Goal: Task Accomplishment & Management: Manage account settings

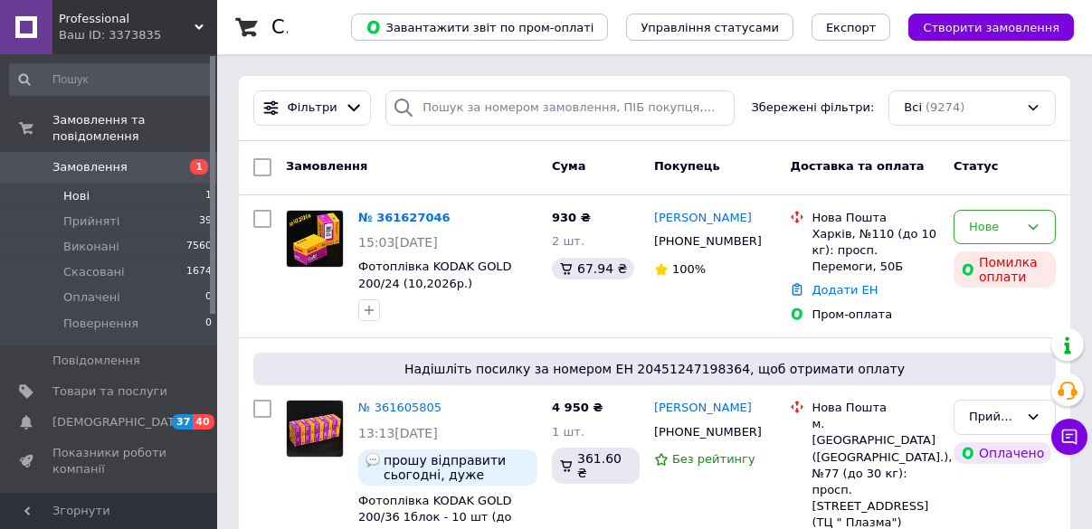
click at [80, 188] on span "Нові" at bounding box center [76, 196] width 26 height 16
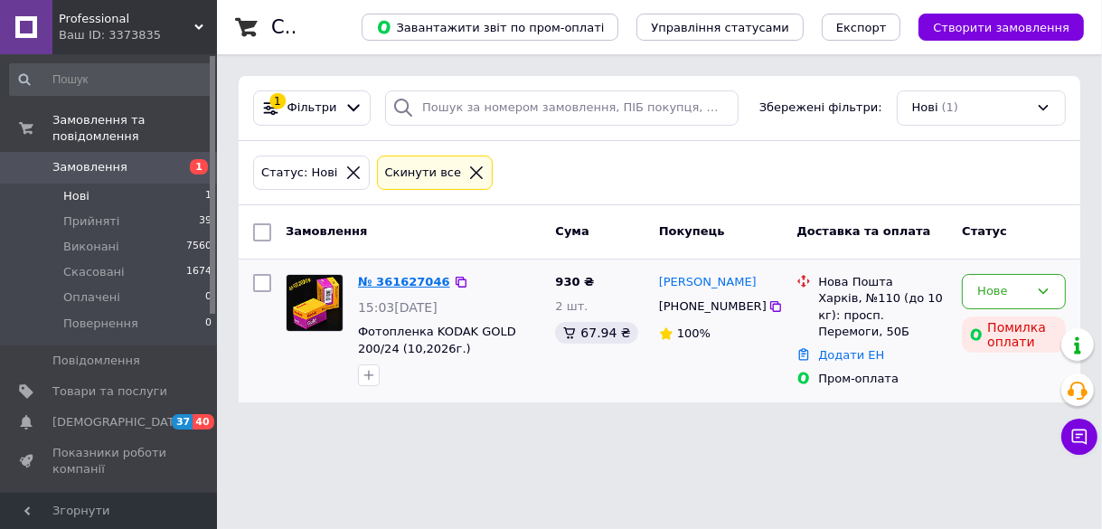
click at [373, 279] on link "№ 361627046" at bounding box center [404, 282] width 92 height 14
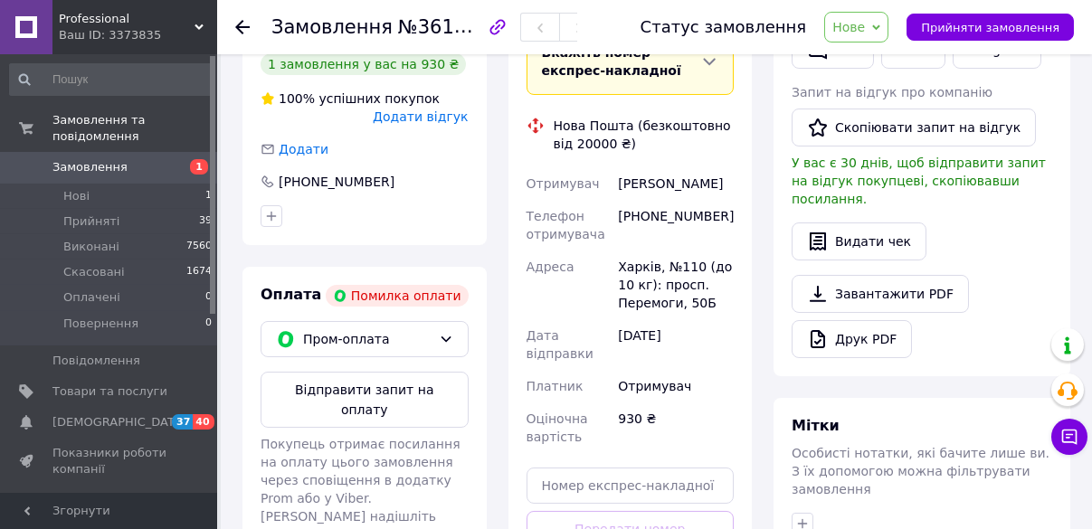
scroll to position [506, 0]
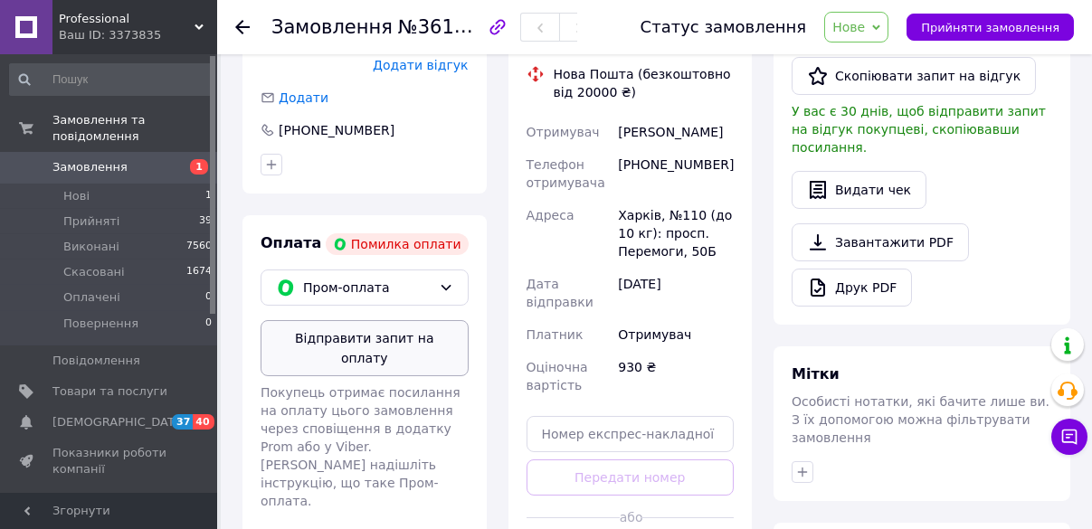
click at [361, 336] on button "Відправити запит на оплату" at bounding box center [364, 348] width 208 height 56
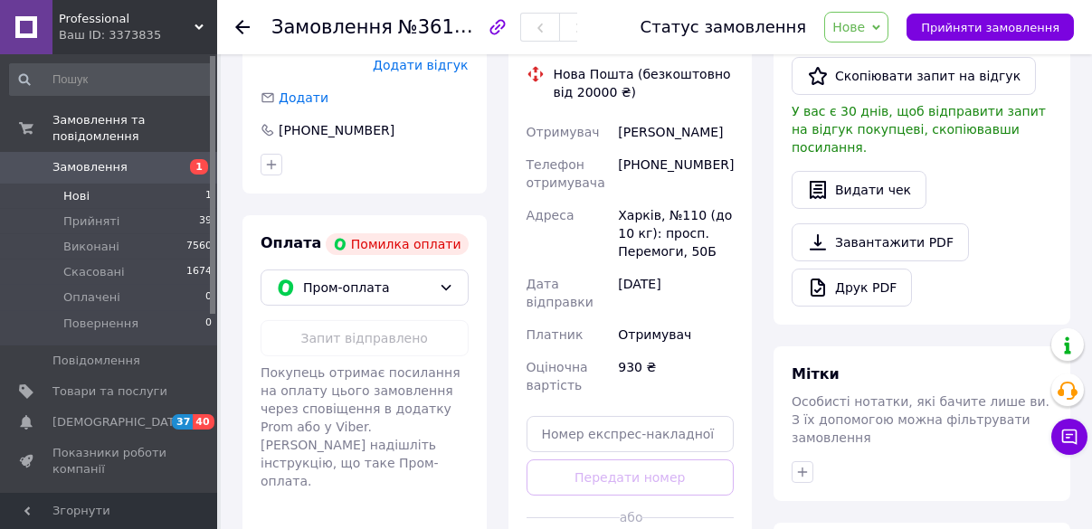
click at [77, 188] on span "Нові" at bounding box center [76, 196] width 26 height 16
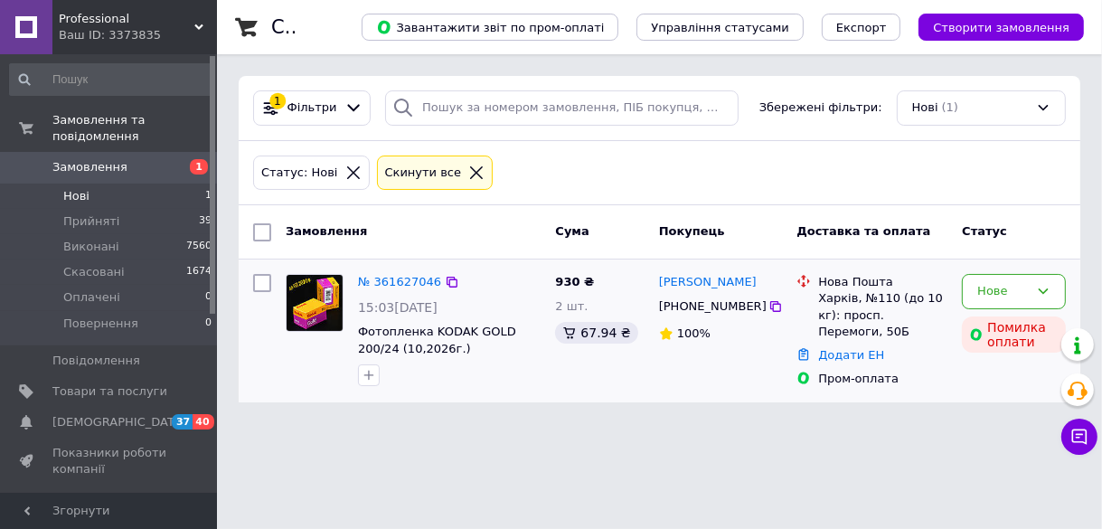
click at [303, 383] on div at bounding box center [315, 330] width 72 height 127
click at [1074, 443] on icon at bounding box center [1080, 437] width 18 height 18
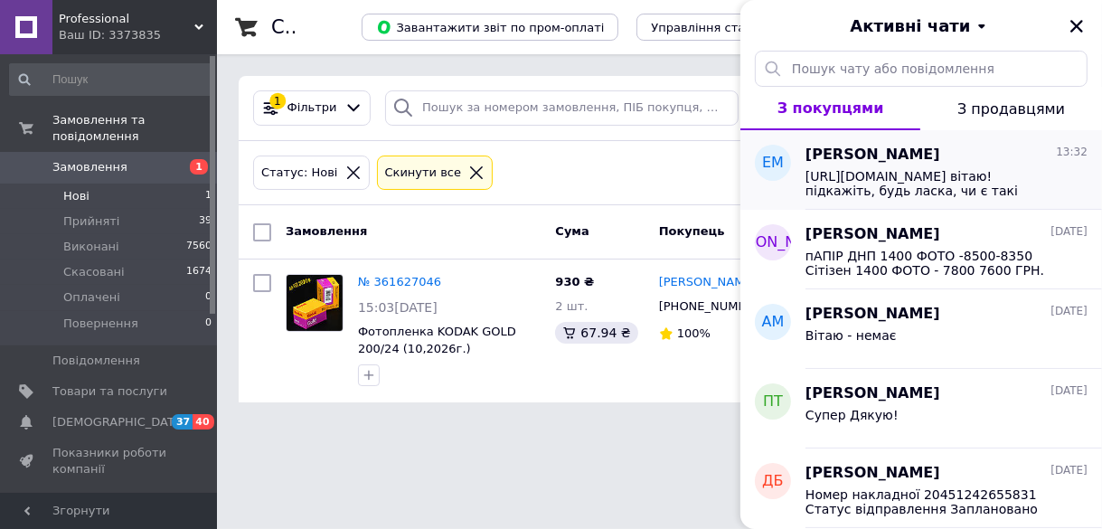
click at [916, 180] on span "https://prom.ua/ua/p1815383137-fotoapparat-odnorazovyj-funsaver.html вітаю! під…" at bounding box center [934, 183] width 257 height 29
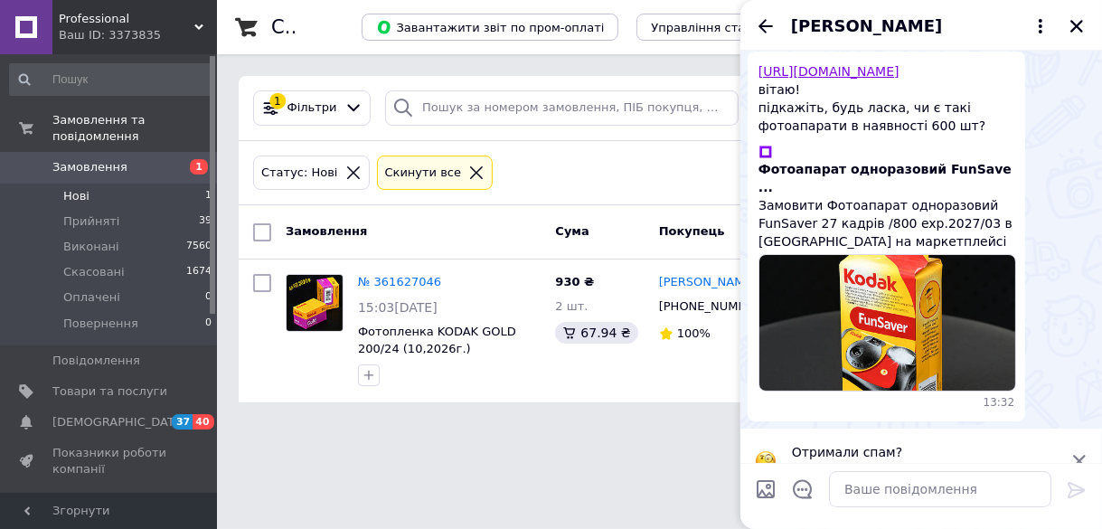
scroll to position [60, 0]
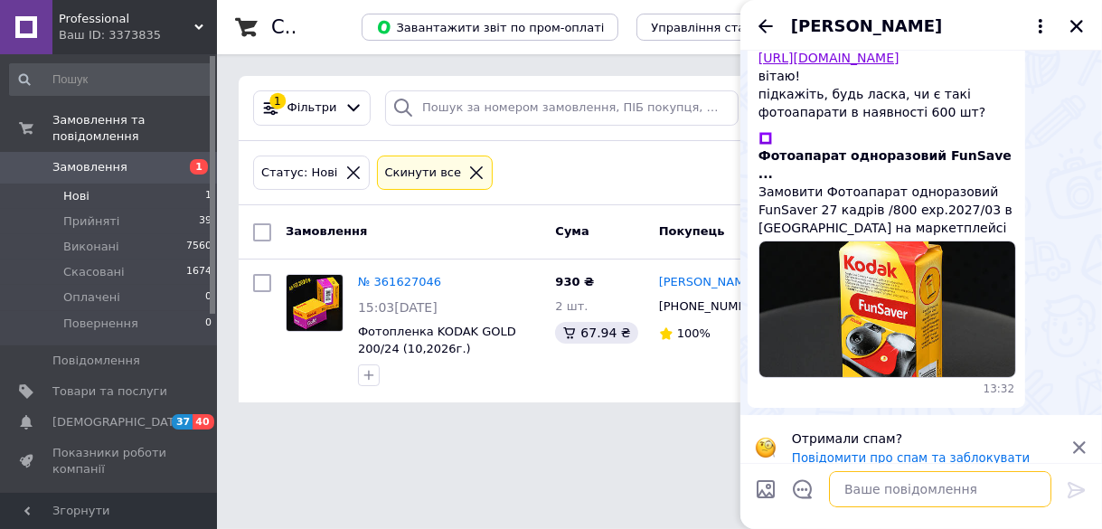
click at [849, 486] on textarea at bounding box center [940, 489] width 222 height 36
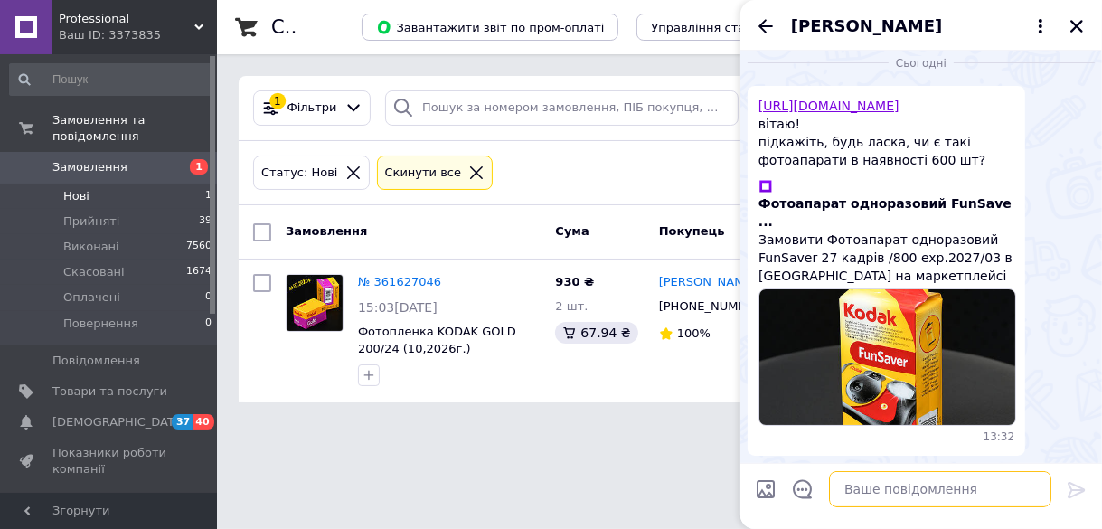
scroll to position [0, 0]
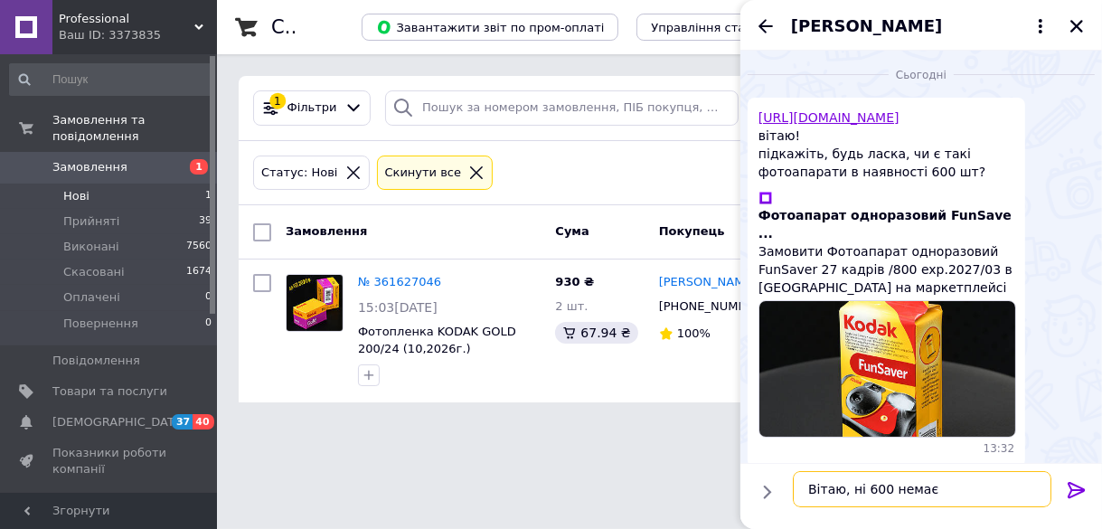
type textarea "Вітаю, ні 600 немає"
click at [1075, 487] on icon at bounding box center [1077, 490] width 22 height 22
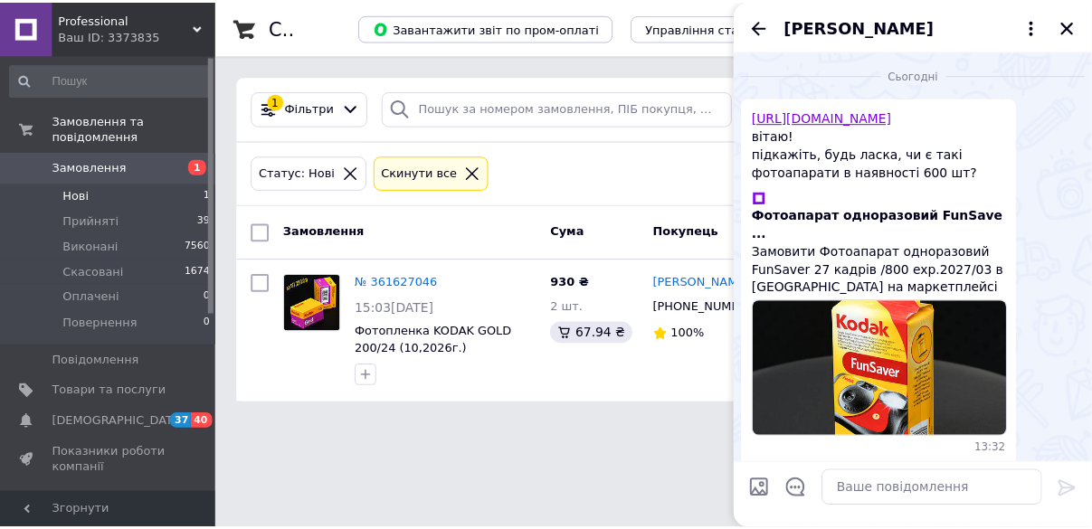
scroll to position [42, 0]
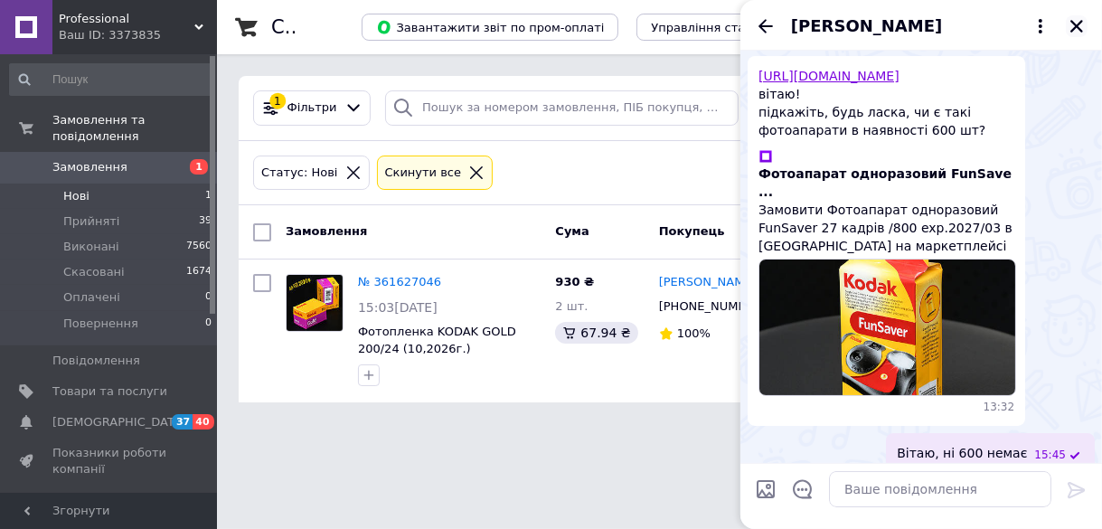
click at [1076, 20] on icon "Закрити" at bounding box center [1077, 26] width 16 height 16
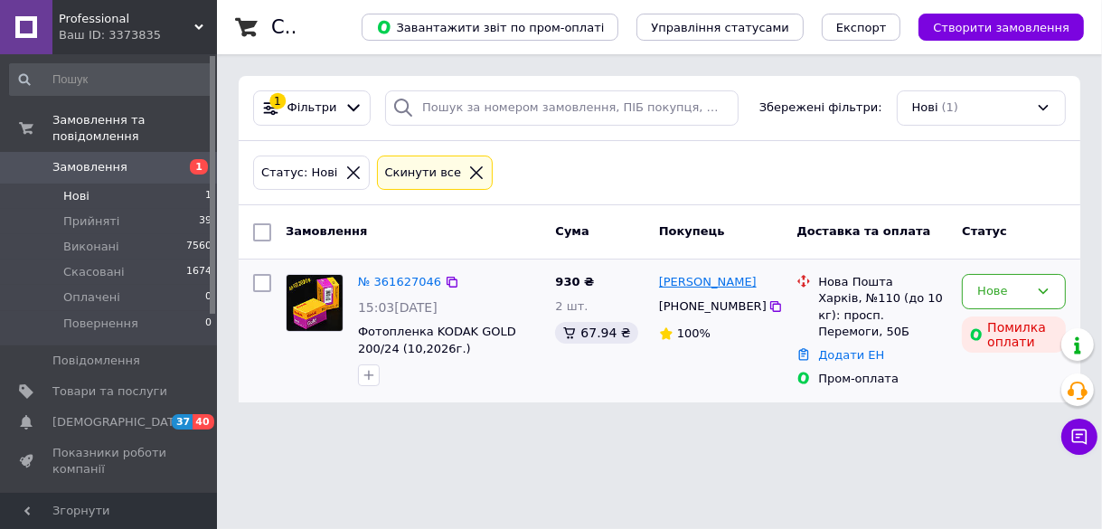
click at [712, 286] on link "[PERSON_NAME]" at bounding box center [708, 282] width 98 height 17
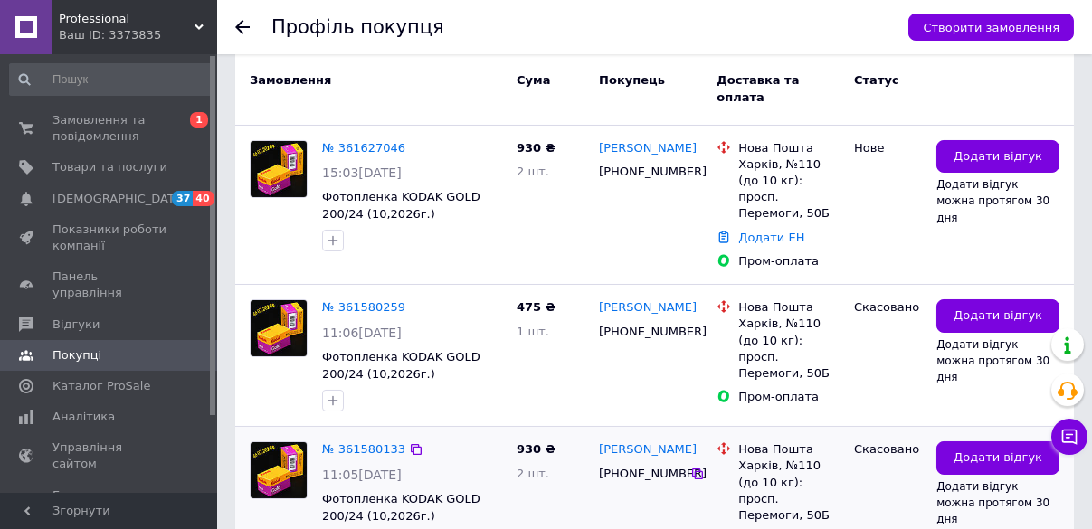
scroll to position [401, 0]
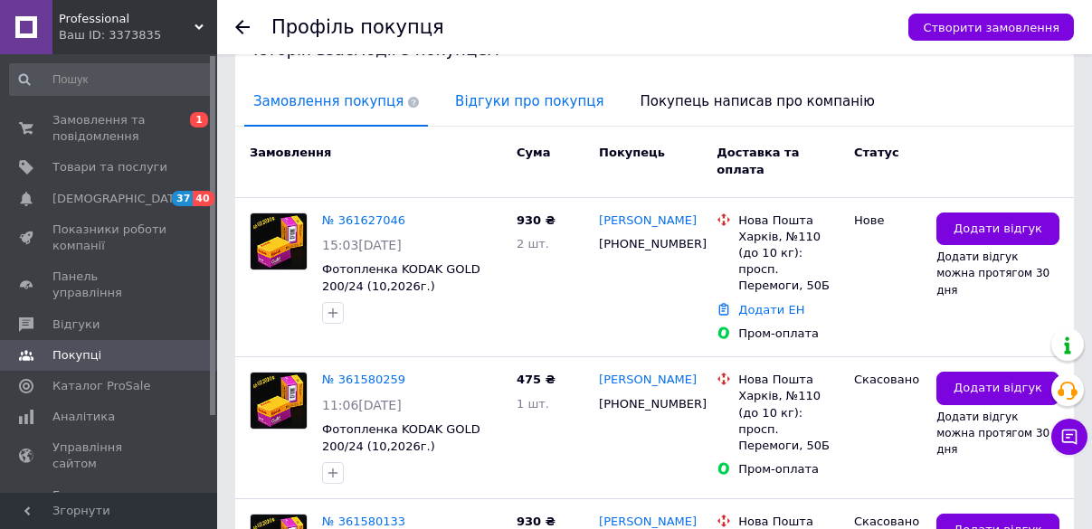
click at [511, 102] on span "Відгуки про покупця" at bounding box center [529, 102] width 166 height 46
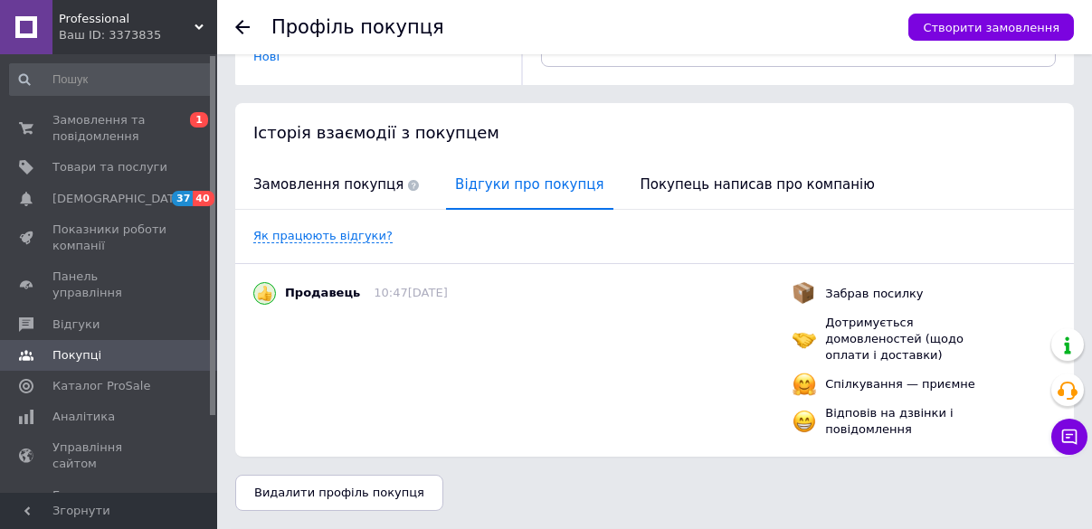
scroll to position [298, 0]
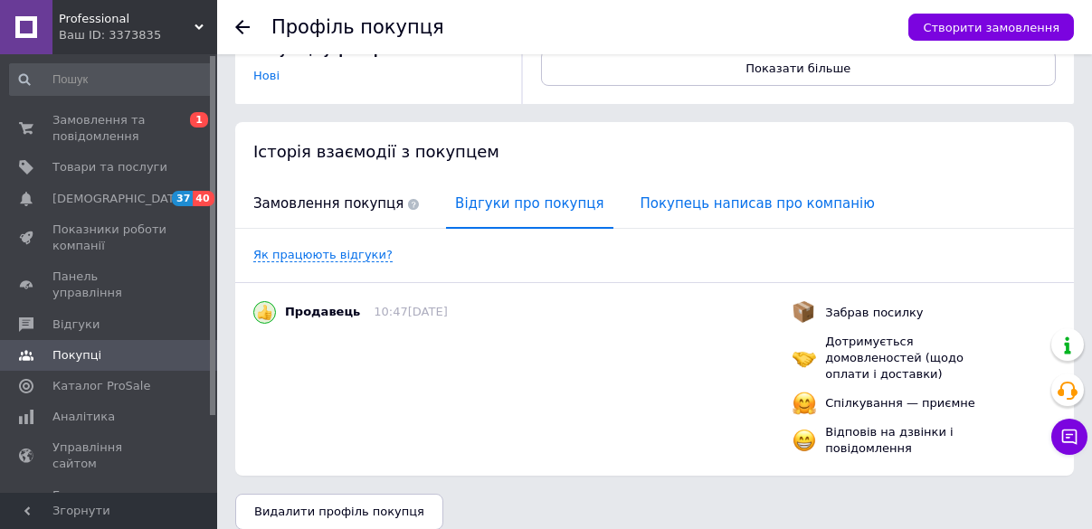
click at [695, 203] on span "Покупець написав про компанію" at bounding box center [757, 204] width 252 height 46
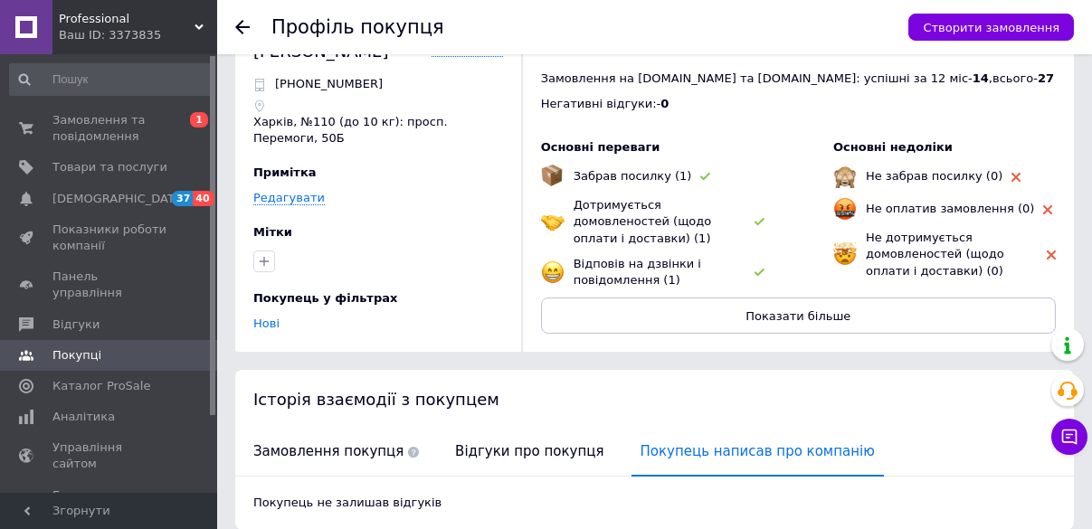
scroll to position [0, 0]
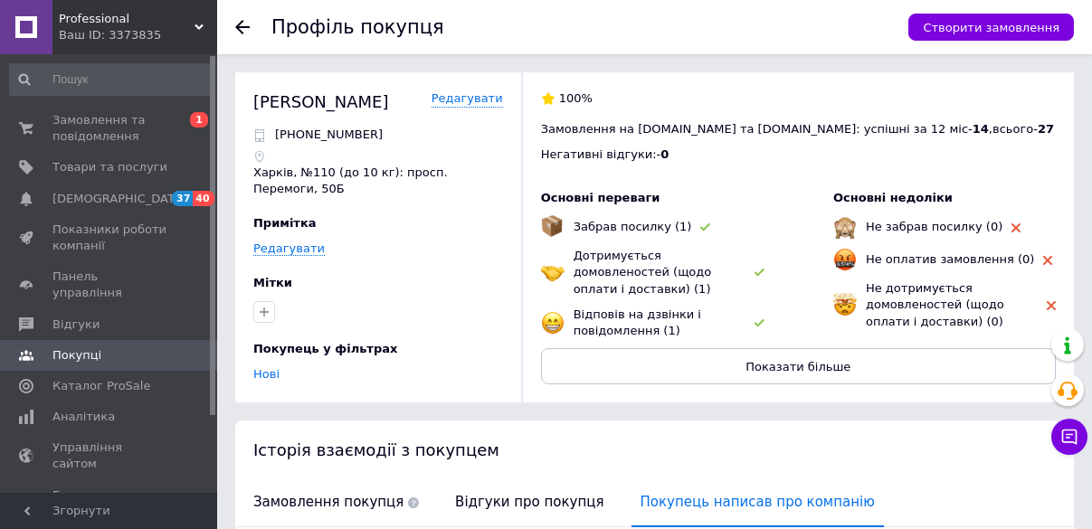
click at [239, 24] on use at bounding box center [242, 27] width 14 height 14
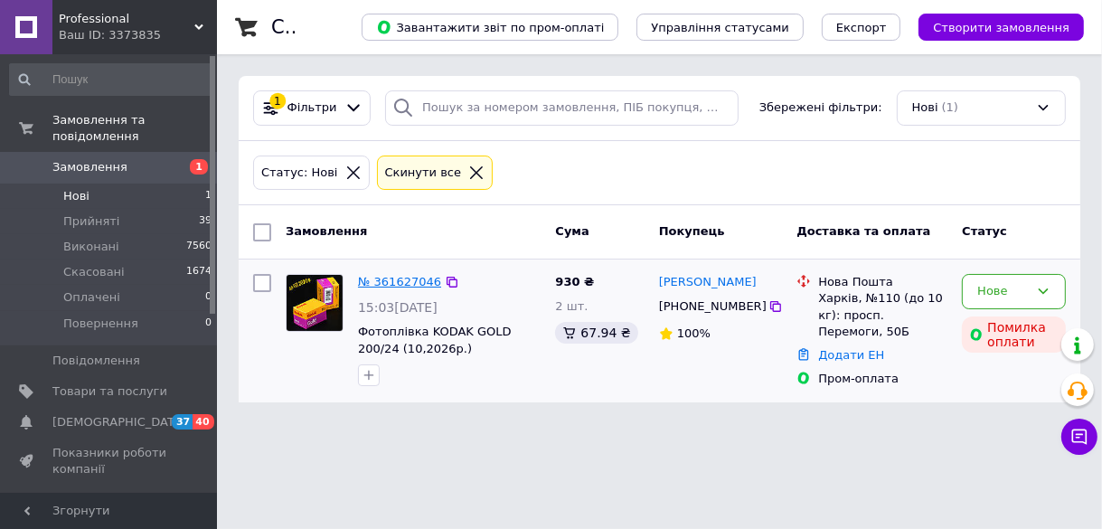
click at [399, 283] on link "№ 361627046" at bounding box center [399, 282] width 83 height 14
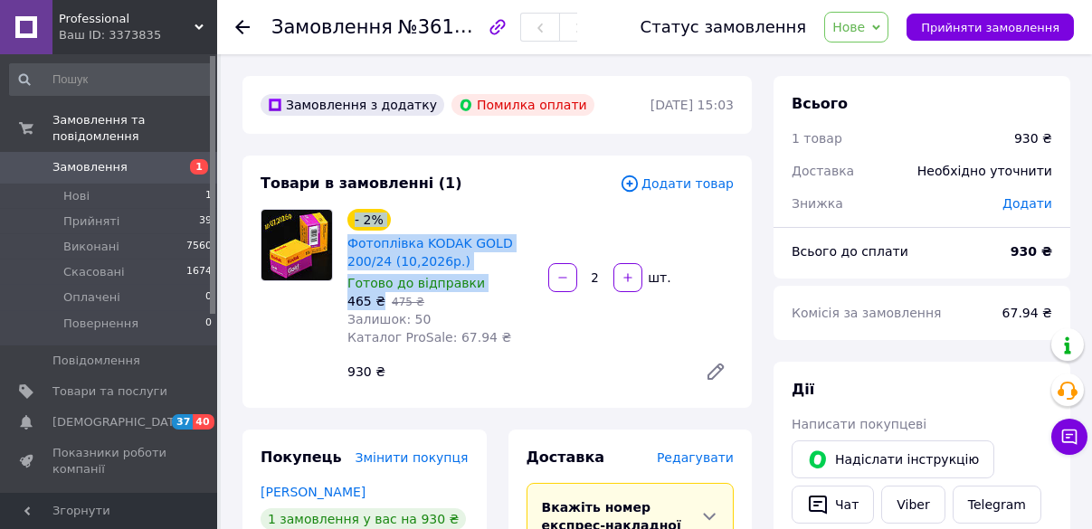
drag, startPoint x: 380, startPoint y: 300, endPoint x: 341, endPoint y: 213, distance: 95.1
click at [341, 213] on div "- 2% Фотоплівка KODAK GOLD 200/24 (10,2026р.) Готово до відправки 465 ₴   475 ₴…" at bounding box center [440, 277] width 201 height 145
copy div "- 2% Фотоплівка KODAK GOLD 200/24 (10,2026р.) Готово до відправки 465 ₴"
click at [905, 502] on link "Viber" at bounding box center [912, 505] width 63 height 38
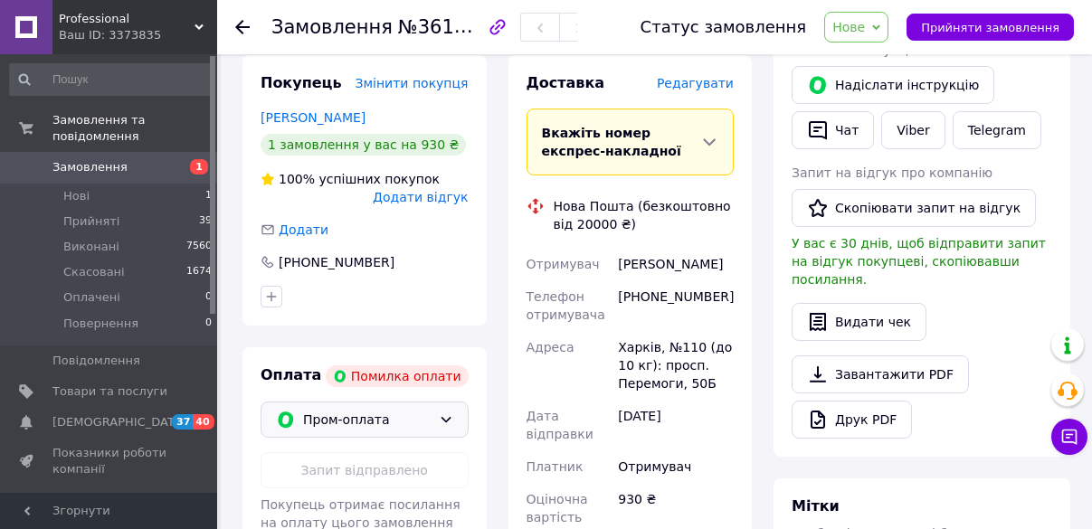
scroll to position [506, 0]
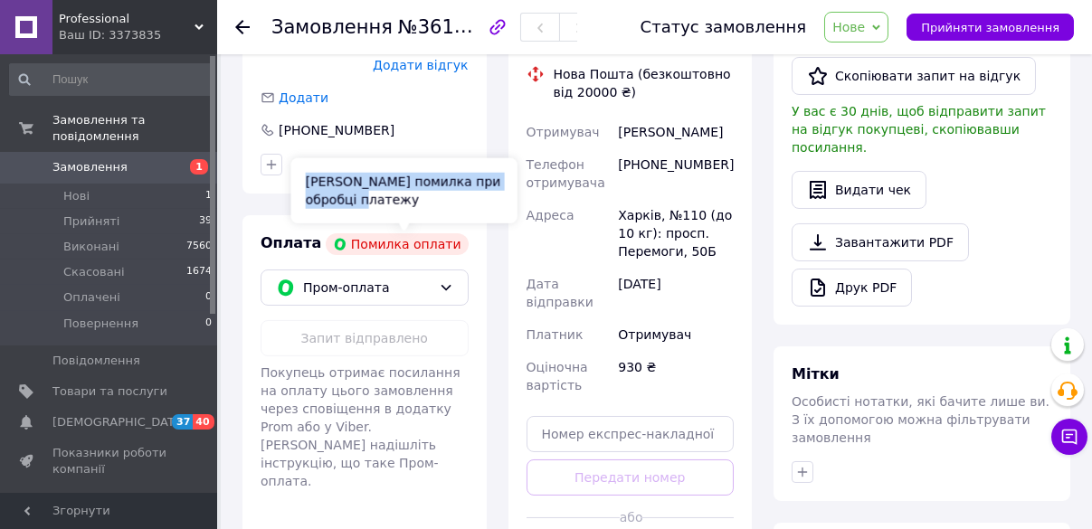
drag, startPoint x: 356, startPoint y: 204, endPoint x: 305, endPoint y: 187, distance: 54.3
click at [305, 187] on div "Сталася помилка при обробці платежу" at bounding box center [404, 190] width 226 height 65
copy div "Сталася помилка при обробці платежу"
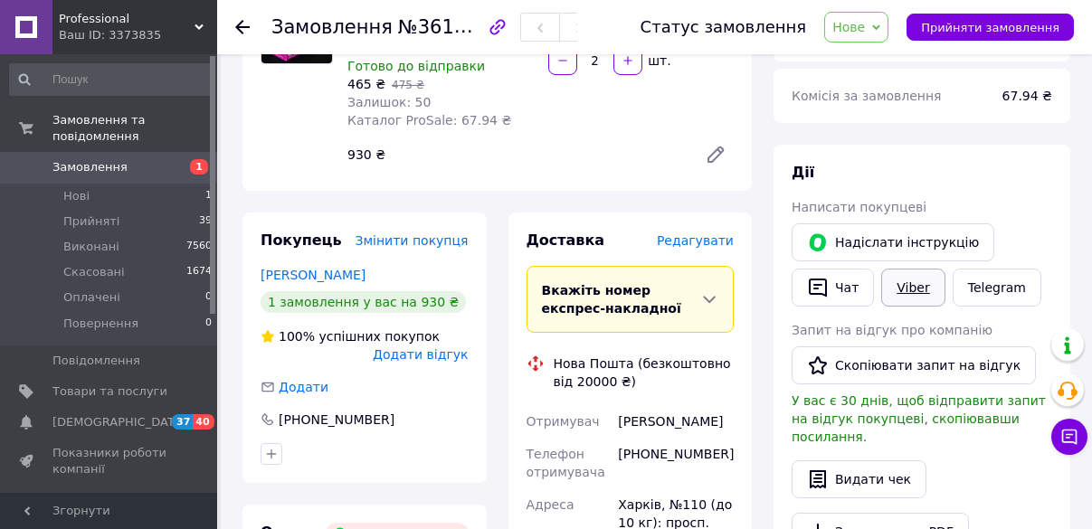
click at [903, 297] on link "Viber" at bounding box center [912, 288] width 63 height 38
click at [863, 26] on span "Нове" at bounding box center [848, 27] width 33 height 14
click at [987, 174] on div "Дії" at bounding box center [921, 173] width 260 height 21
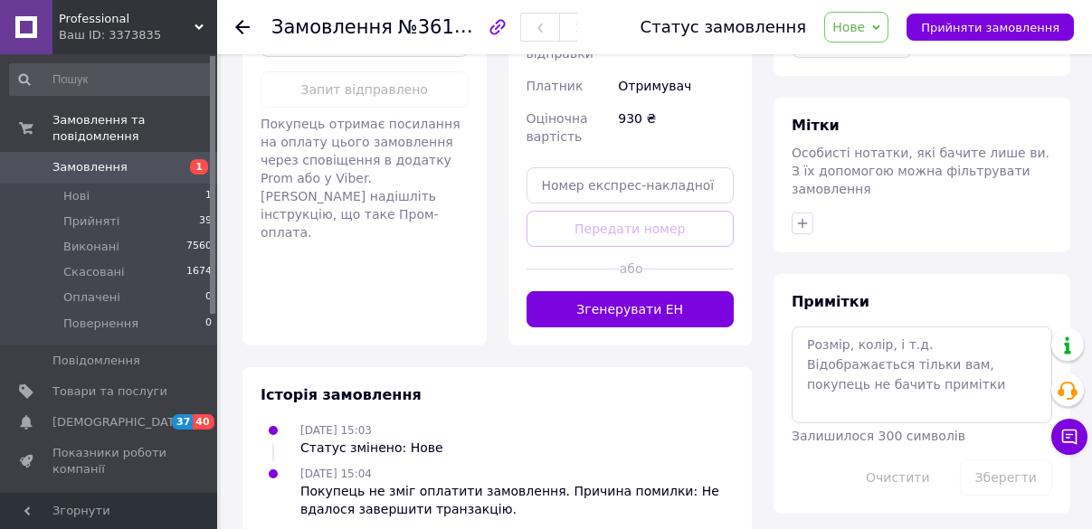
scroll to position [783, 0]
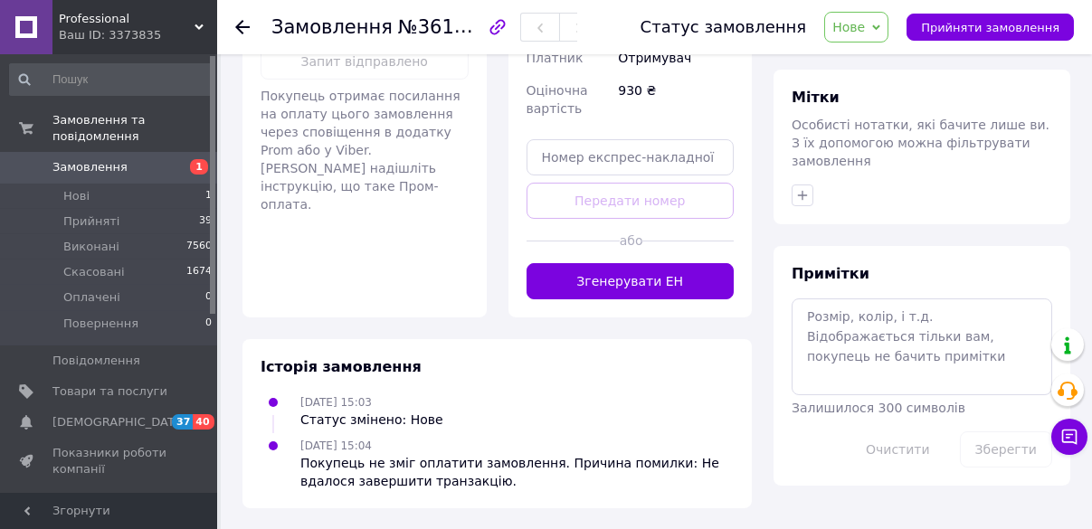
click at [339, 272] on div "Оплата Помилка оплати Пром-оплата Запит відправлено Покупець отримає посилання …" at bounding box center [364, 128] width 244 height 379
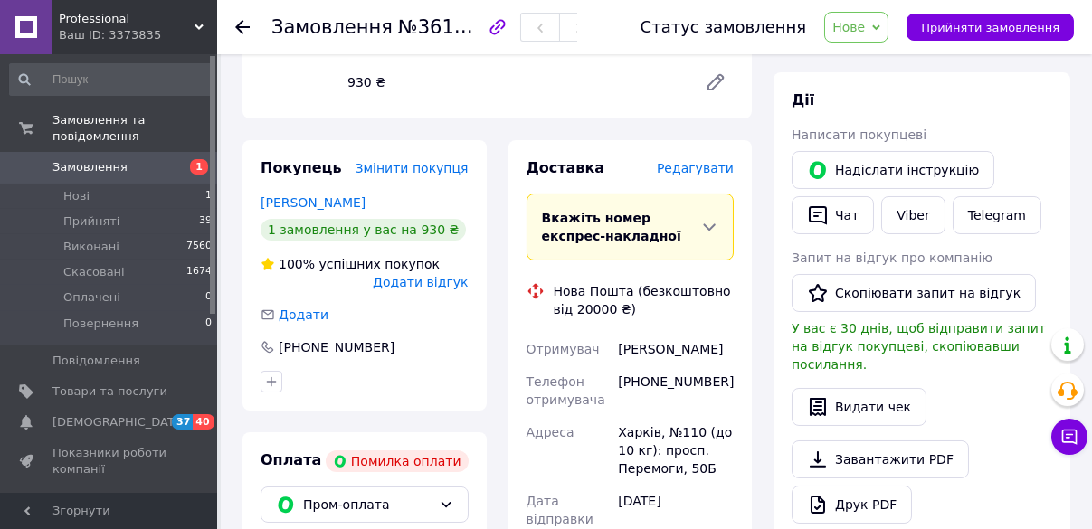
scroll to position [289, 0]
click at [978, 212] on link "Telegram" at bounding box center [996, 215] width 89 height 38
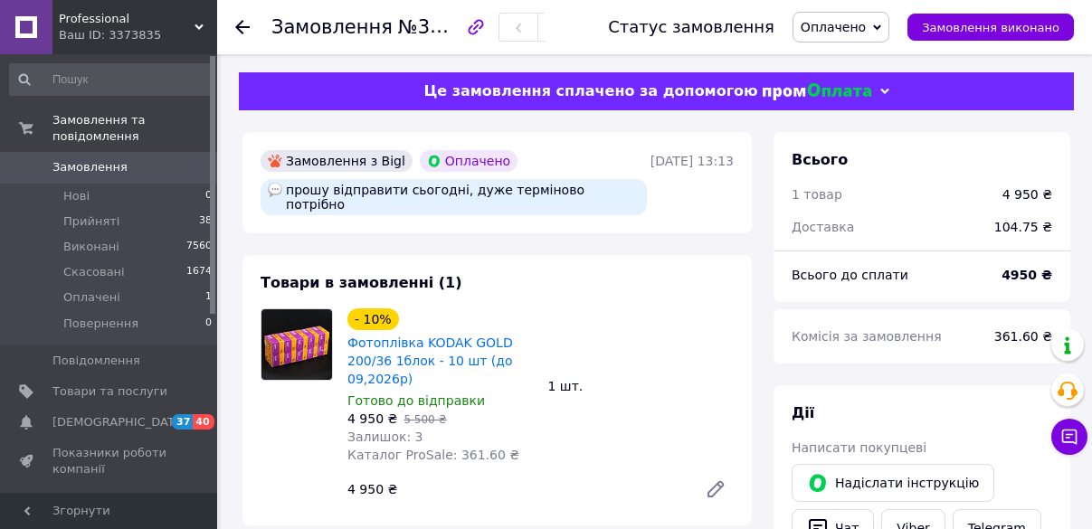
scroll to position [191, 0]
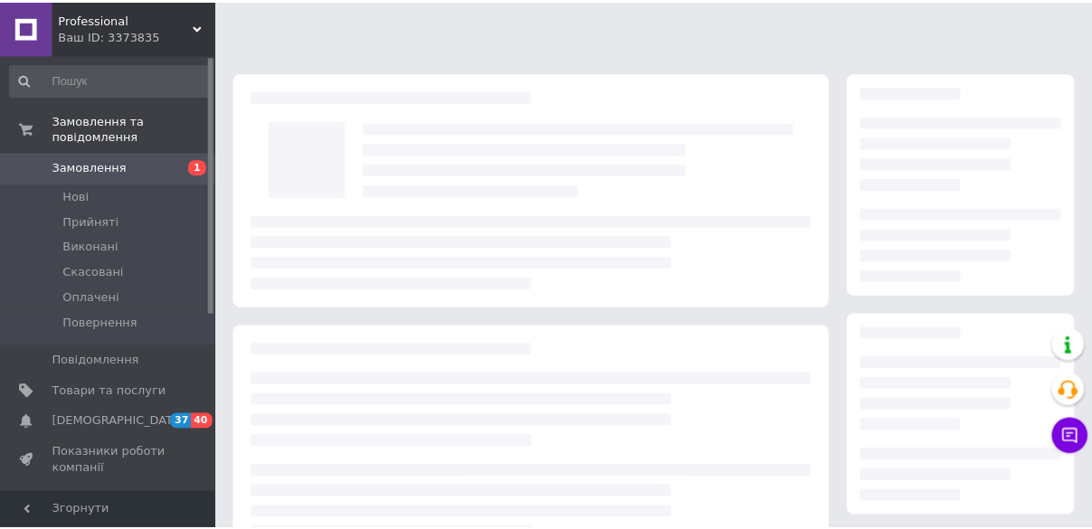
scroll to position [191, 0]
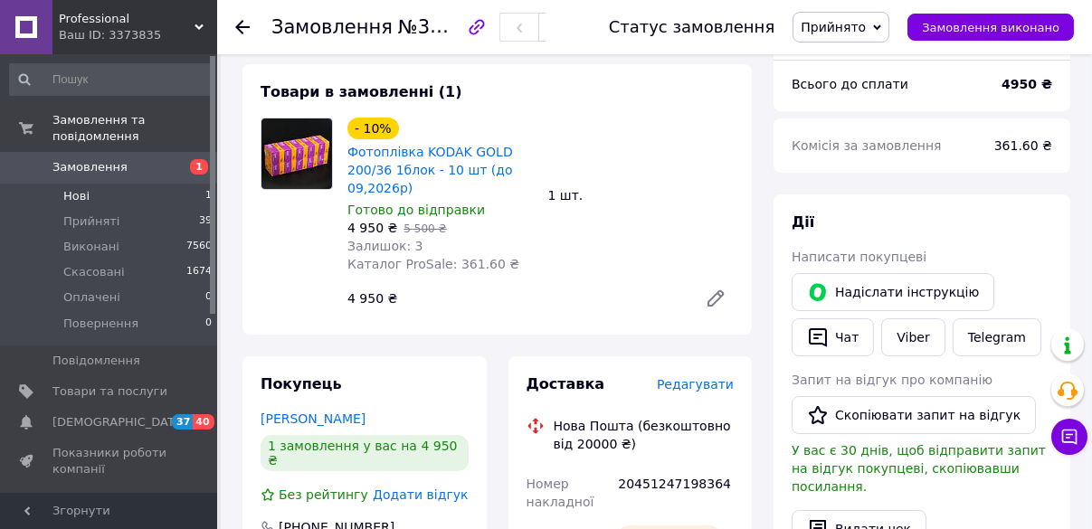
click at [72, 188] on span "Нові" at bounding box center [76, 196] width 26 height 16
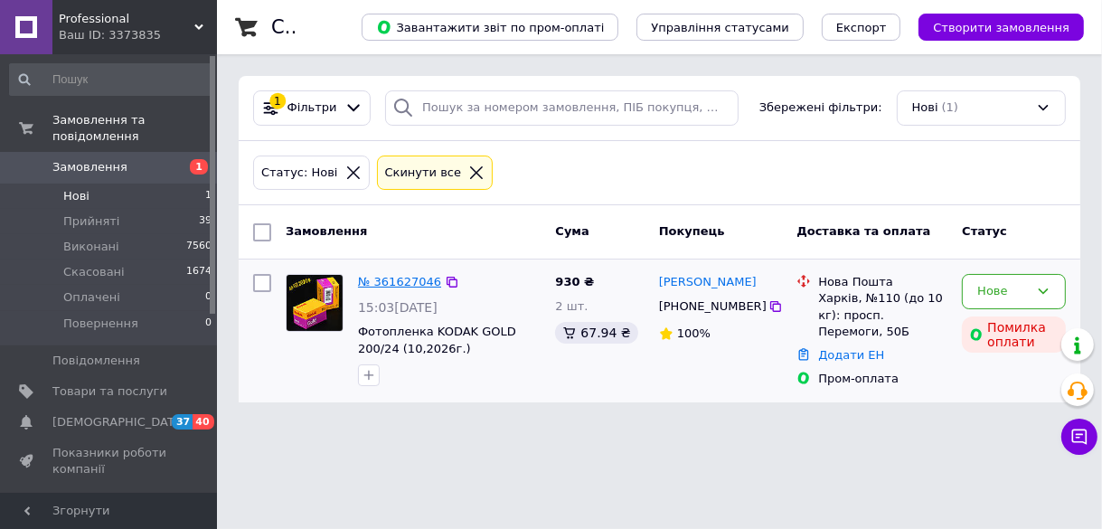
click at [385, 279] on link "№ 361627046" at bounding box center [399, 282] width 83 height 14
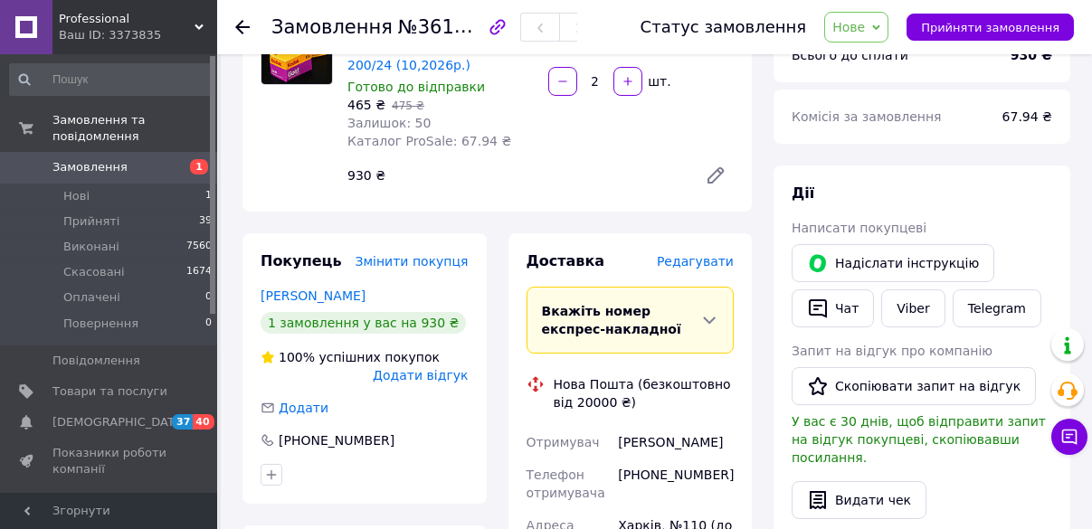
scroll to position [217, 0]
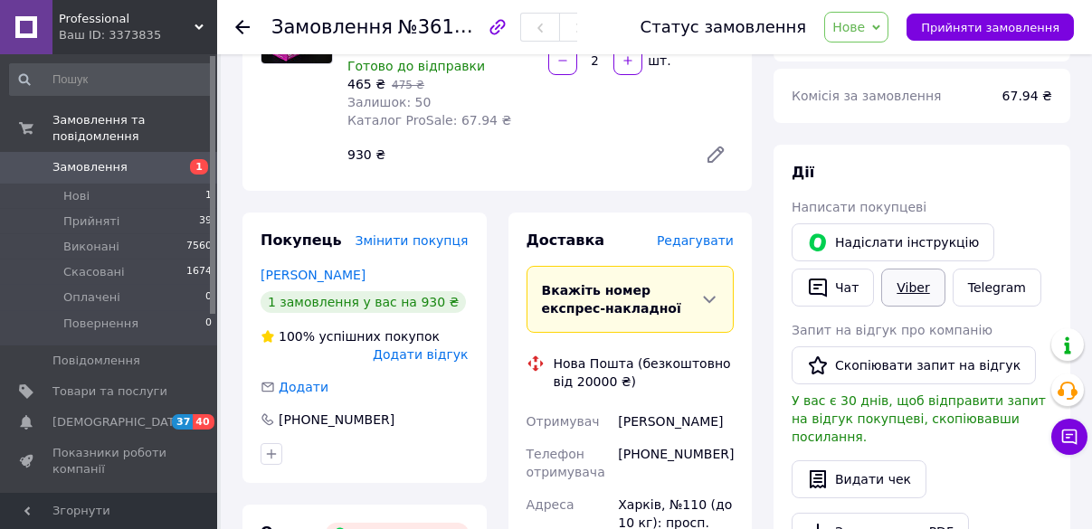
click at [918, 286] on link "Viber" at bounding box center [912, 288] width 63 height 38
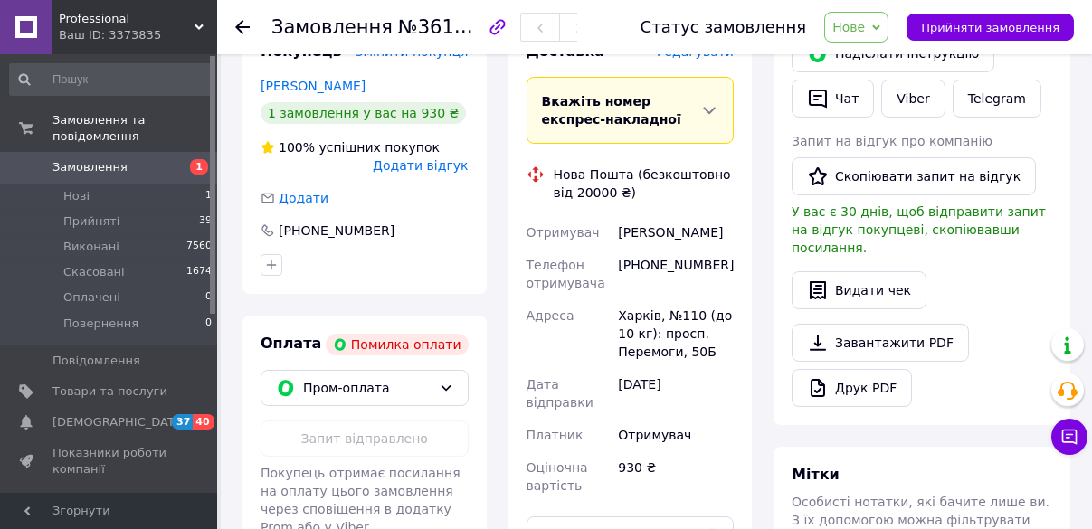
scroll to position [506, 0]
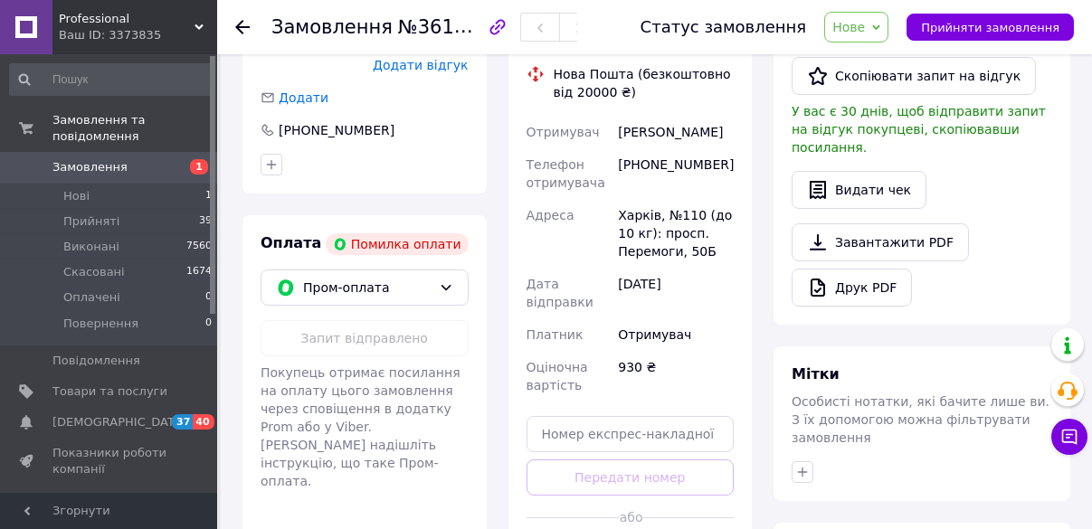
click at [303, 483] on div "Оплата Помилка оплати Пром-оплата Запит відправлено Покупець отримає посилання …" at bounding box center [364, 404] width 244 height 379
click at [88, 18] on span "Professional" at bounding box center [127, 19] width 136 height 16
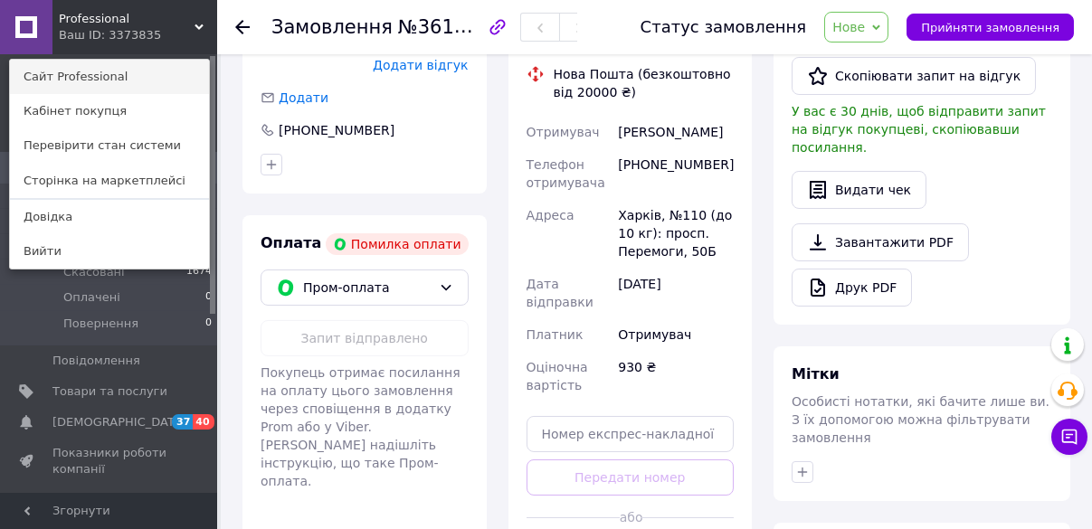
click at [68, 73] on link "Сайт Professional" at bounding box center [109, 77] width 199 height 34
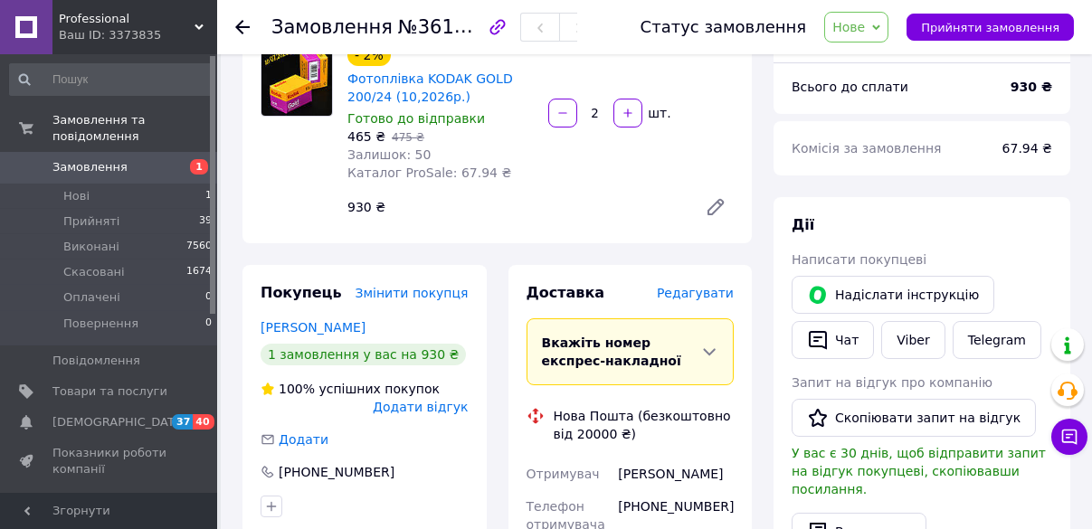
scroll to position [72, 0]
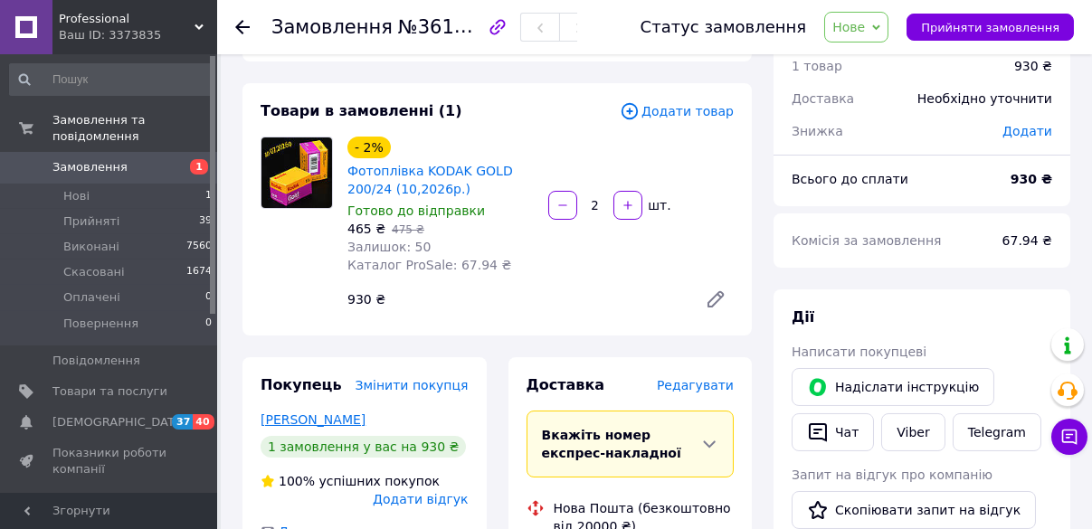
click at [301, 417] on link "[PERSON_NAME]" at bounding box center [312, 419] width 105 height 14
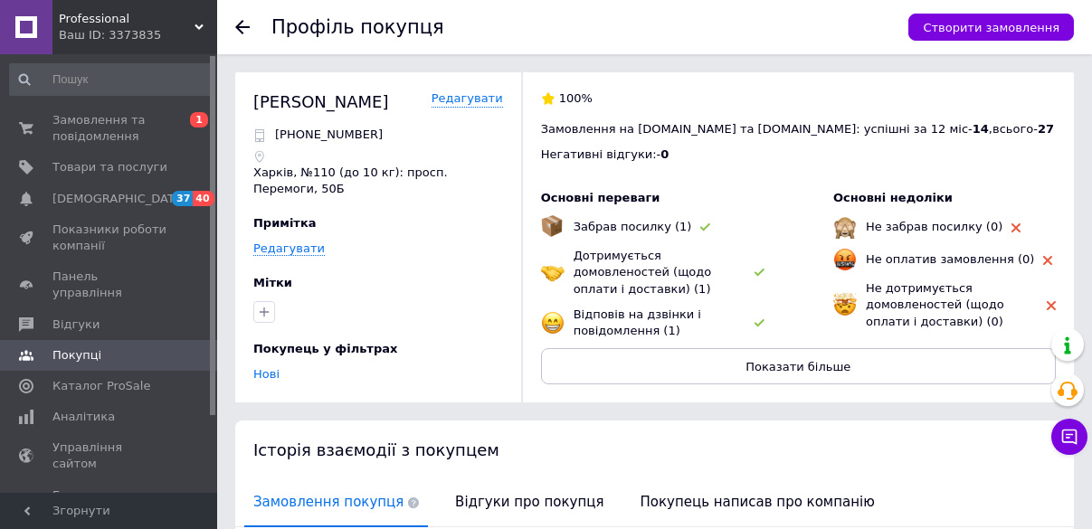
click at [246, 22] on icon at bounding box center [242, 27] width 14 height 14
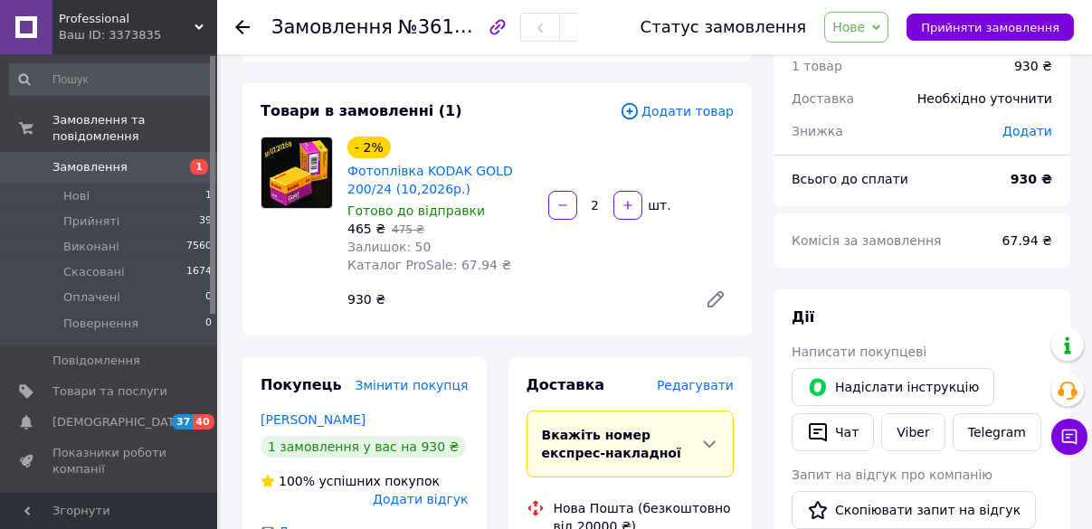
click at [880, 28] on icon at bounding box center [876, 26] width 8 height 5
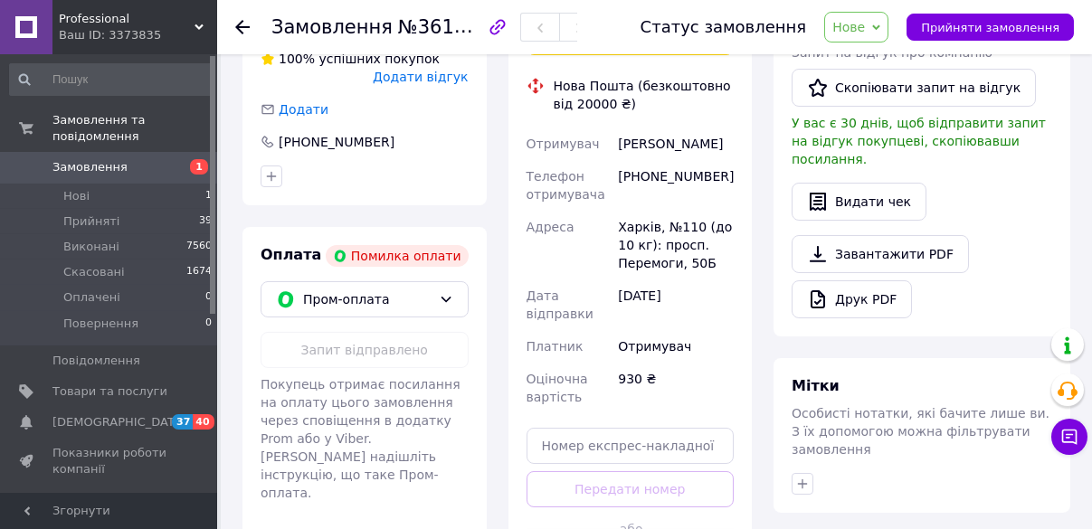
scroll to position [494, 0]
click at [72, 159] on span "Замовлення" at bounding box center [89, 167] width 75 height 16
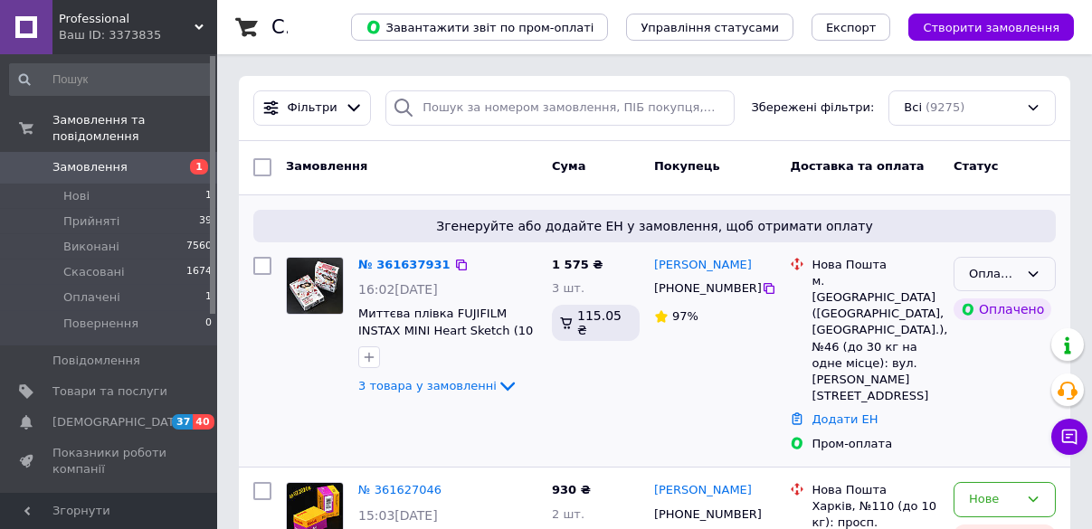
click at [981, 273] on div "Оплачено" at bounding box center [994, 274] width 50 height 19
click at [978, 311] on li "Прийнято" at bounding box center [1004, 311] width 100 height 33
click at [404, 266] on link "№ 361637931" at bounding box center [404, 265] width 92 height 14
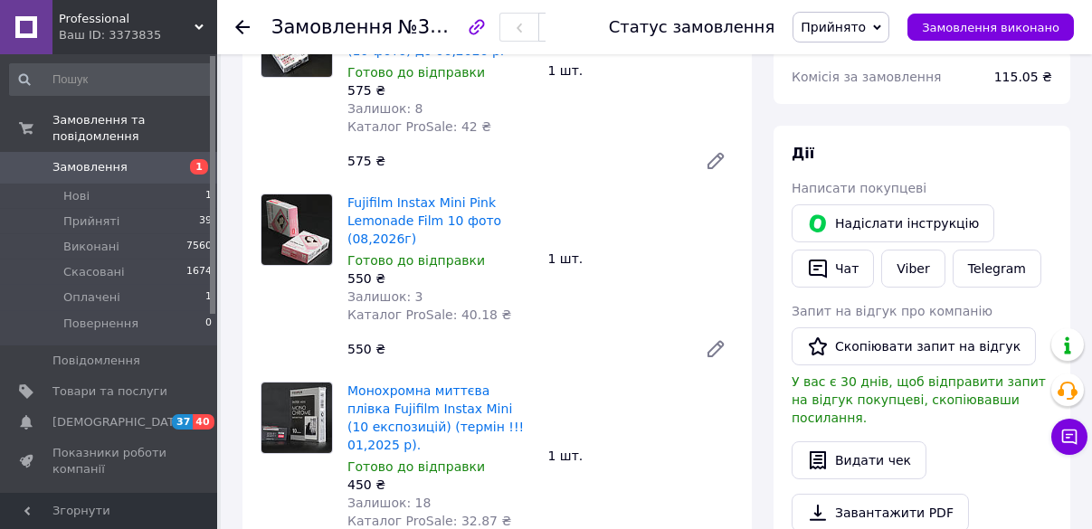
scroll to position [145, 0]
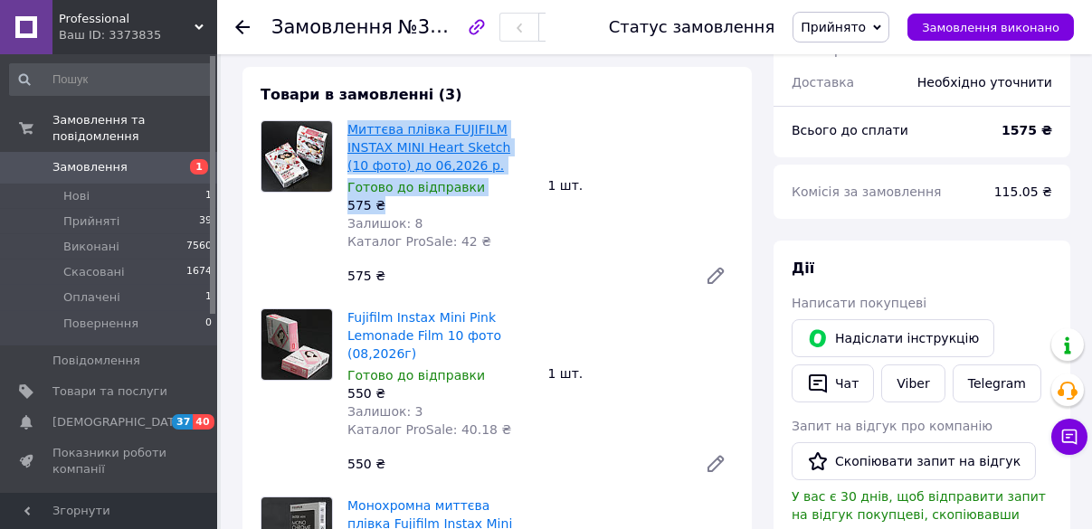
drag, startPoint x: 380, startPoint y: 209, endPoint x: 349, endPoint y: 134, distance: 81.1
click at [349, 134] on div "Миттєва плівка FUJIFILM INSTAX MINI Heart Sketch (10 фото) до 06,2026 р. Готово…" at bounding box center [440, 185] width 201 height 137
copy div "Миттєва плівка FUJIFILM INSTAX MINI Heart Sketch (10 фото) до 06,2026 р. Готово…"
click at [898, 380] on link "Viber" at bounding box center [912, 383] width 63 height 38
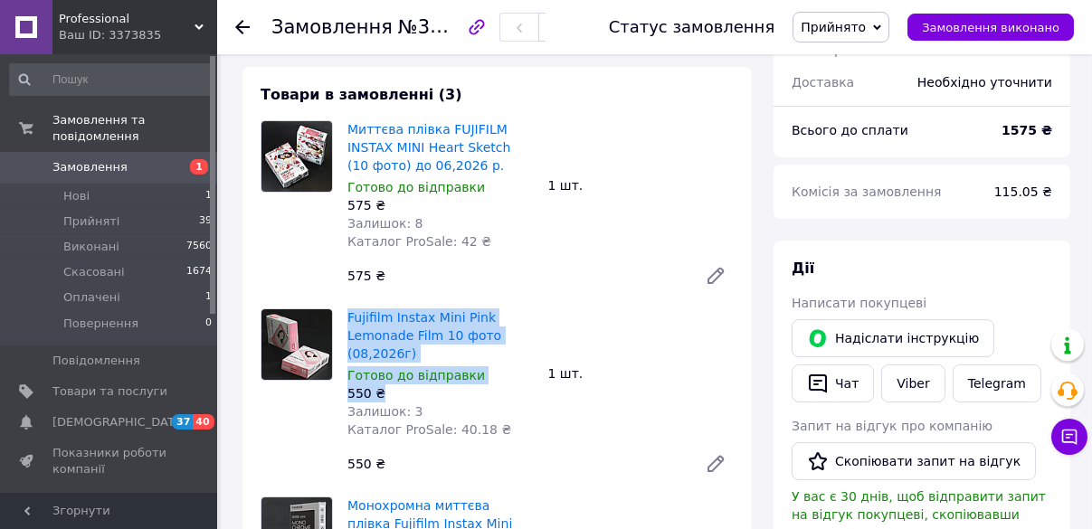
drag, startPoint x: 381, startPoint y: 395, endPoint x: 345, endPoint y: 319, distance: 84.1
click at [345, 319] on div "Fujifilm Instax Mini Pink Lemonade Film 10 фото (08,2026г) Готово до відправки …" at bounding box center [440, 373] width 201 height 137
copy div "Fujifilm Instax Mini Pink Lemonade Film 10 фото (08,2026г) Готово до відправки …"
click at [901, 386] on link "Viber" at bounding box center [912, 383] width 63 height 38
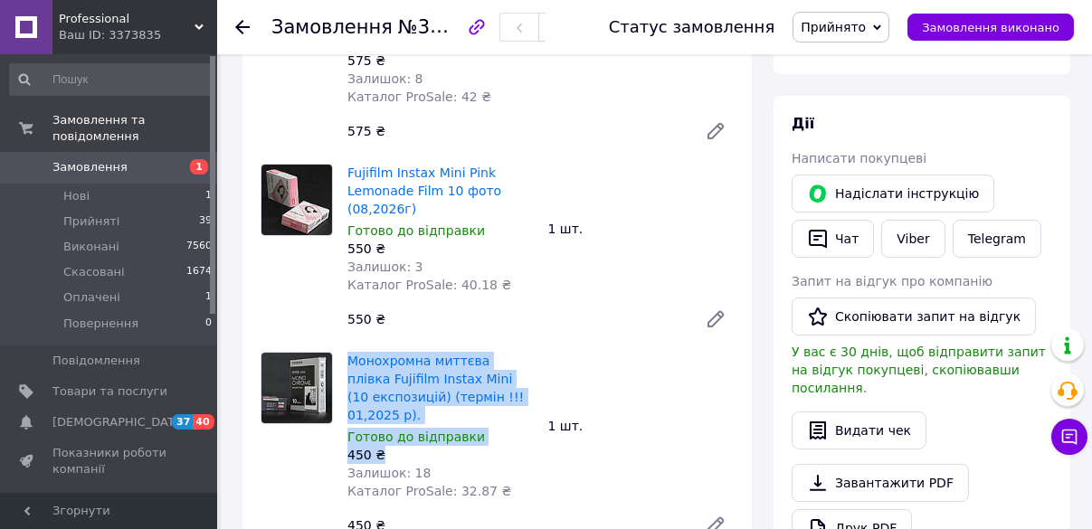
drag, startPoint x: 379, startPoint y: 453, endPoint x: 345, endPoint y: 366, distance: 93.4
click at [345, 366] on div "Монохромна миттєва плівка Fujifilm Instax Mini (10 експозицій) (термін !!! 01,2…" at bounding box center [440, 426] width 201 height 156
copy div "Монохромна миттєва плівка Fujifilm Instax Mini (10 експозицій) (термін !!! 01,2…"
click at [907, 242] on link "Viber" at bounding box center [912, 239] width 63 height 38
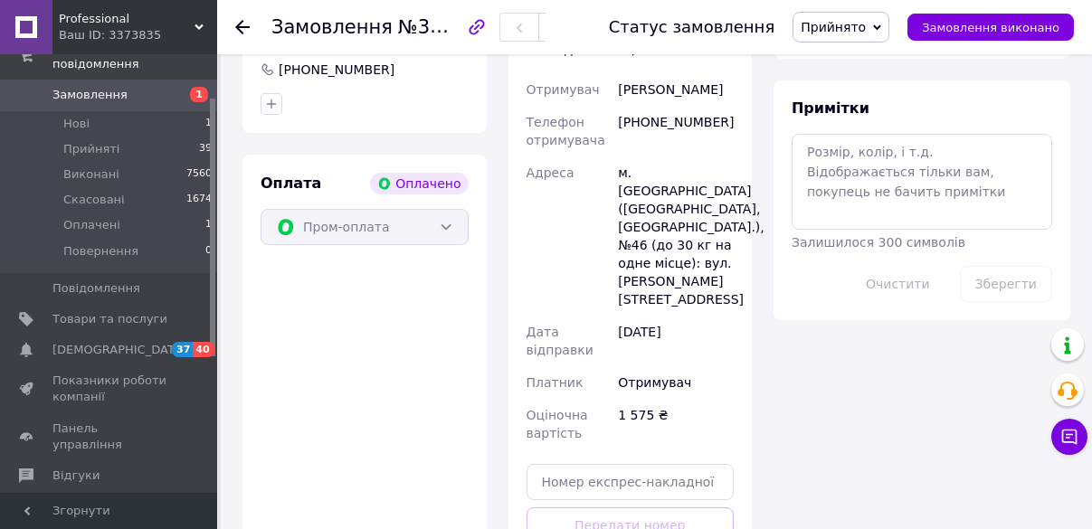
scroll to position [1085, 0]
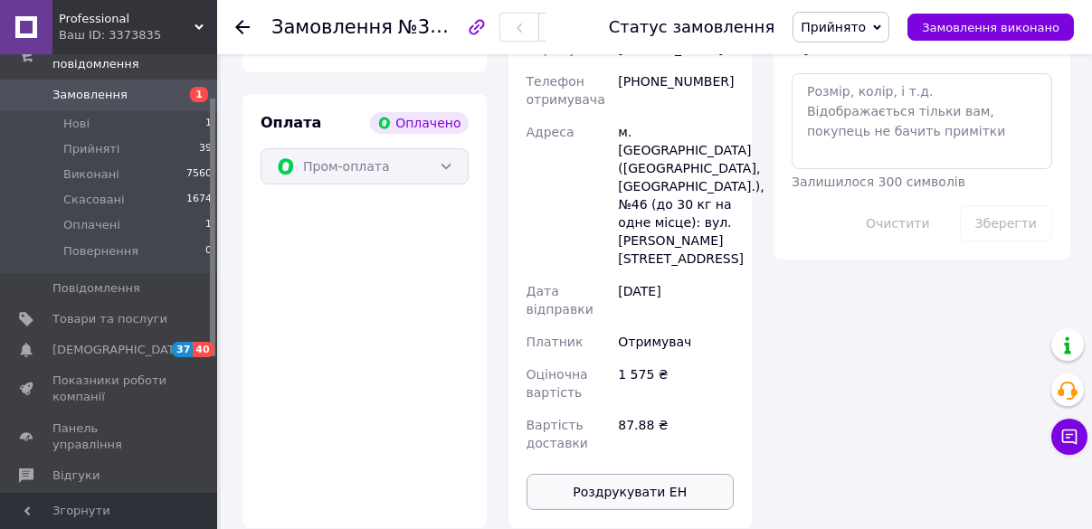
click at [642, 474] on button "Роздрукувати ЕН" at bounding box center [630, 492] width 208 height 36
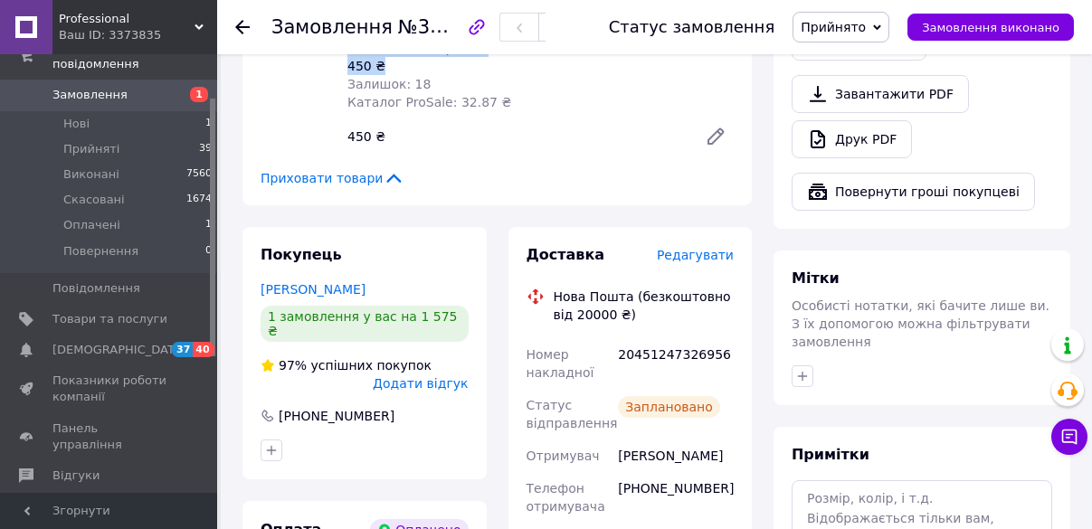
scroll to position [940, 0]
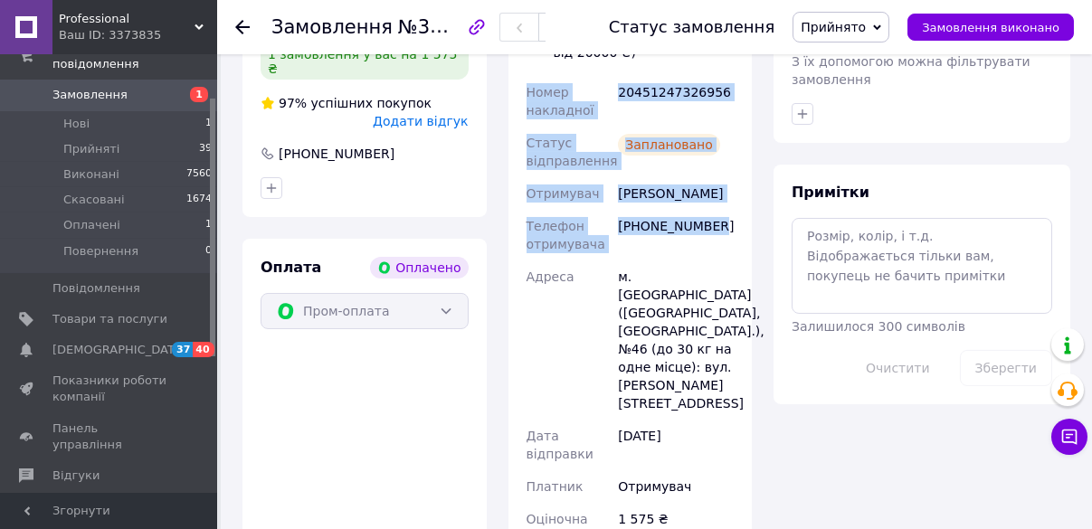
drag, startPoint x: 704, startPoint y: 226, endPoint x: 522, endPoint y: 93, distance: 225.2
click at [523, 93] on div "Номер накладної 20451247326956 Статус відправлення Заплановано Отримувач Раткін…" at bounding box center [630, 340] width 215 height 528
copy div "Номер накладної 20451247326956 Статус відправлення Заплановано Отримувач Раткін…"
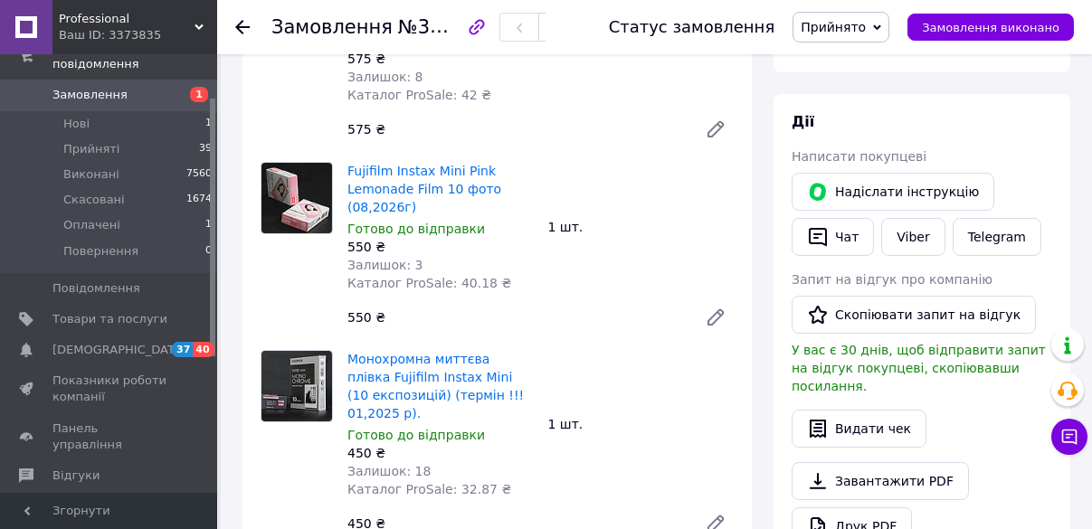
scroll to position [217, 0]
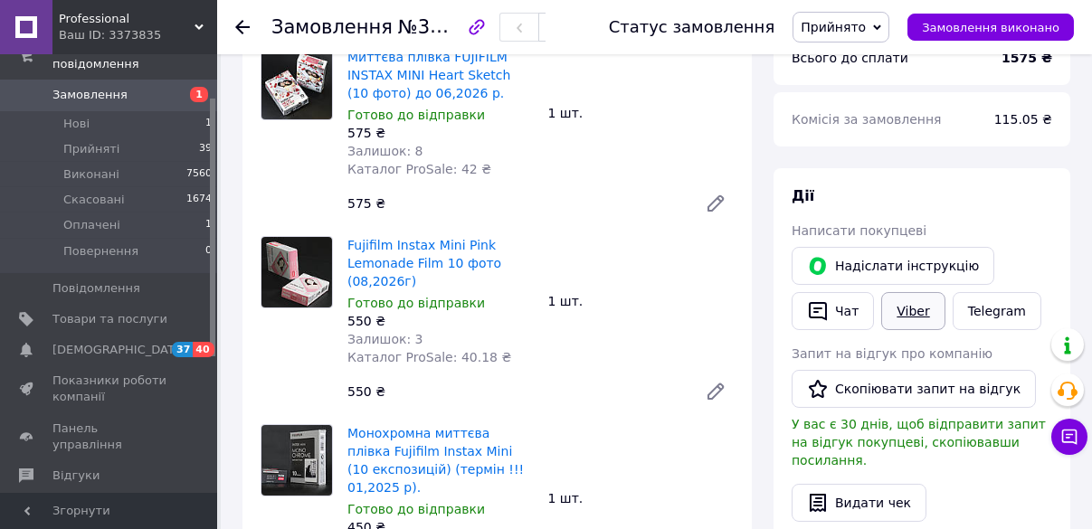
click at [903, 307] on link "Viber" at bounding box center [912, 311] width 63 height 38
click at [241, 21] on use at bounding box center [242, 27] width 14 height 14
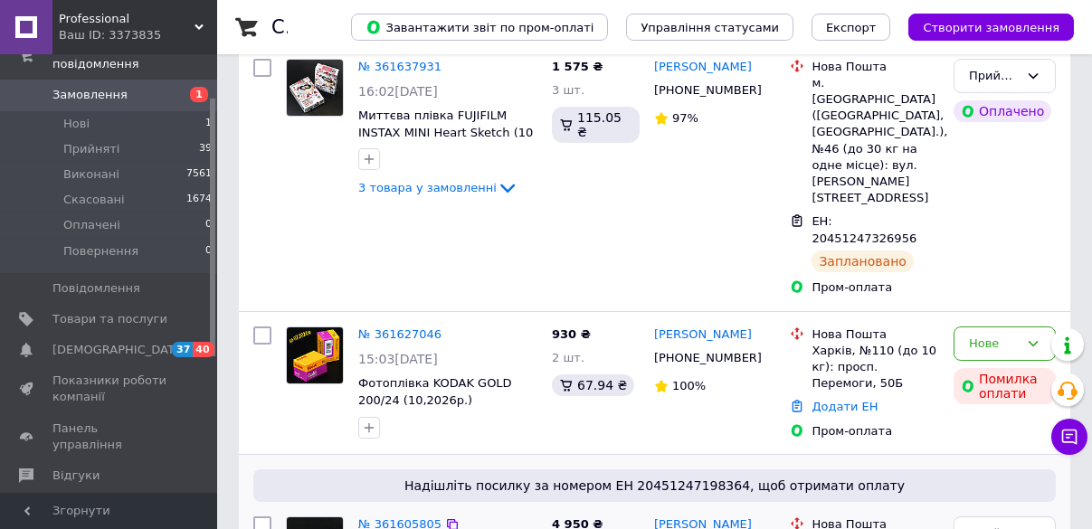
scroll to position [289, 0]
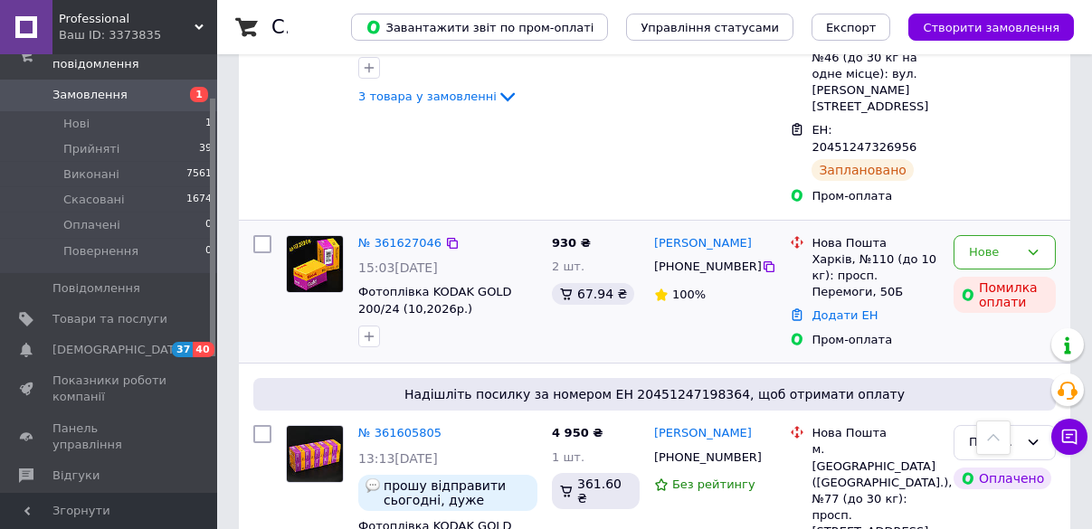
click at [385, 322] on div at bounding box center [447, 336] width 186 height 29
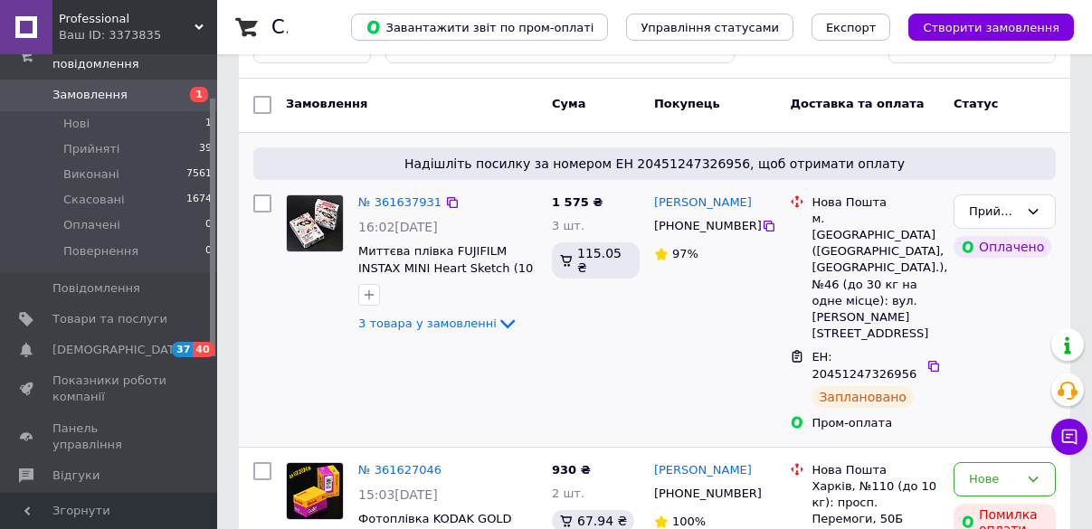
scroll to position [72, 0]
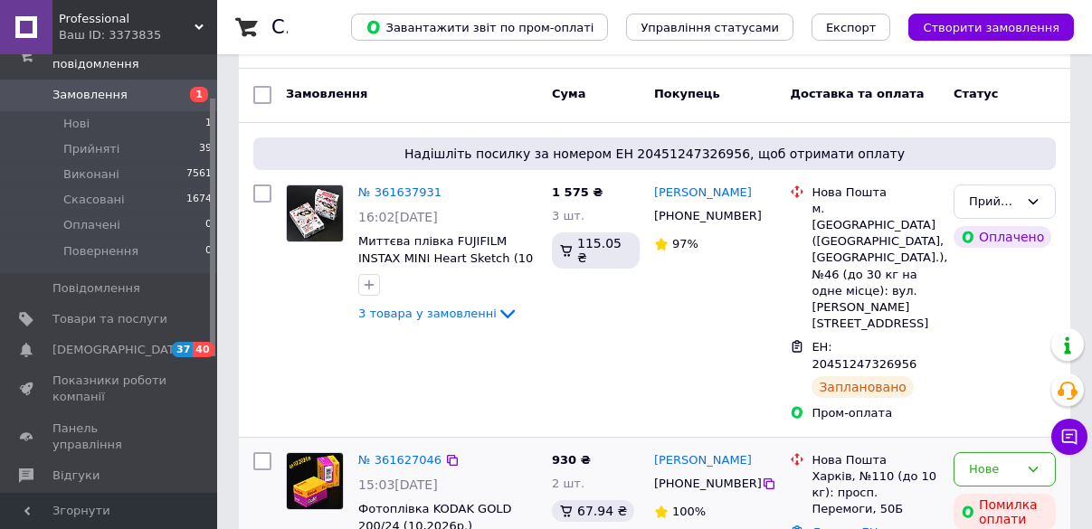
click at [309, 453] on img at bounding box center [315, 481] width 56 height 56
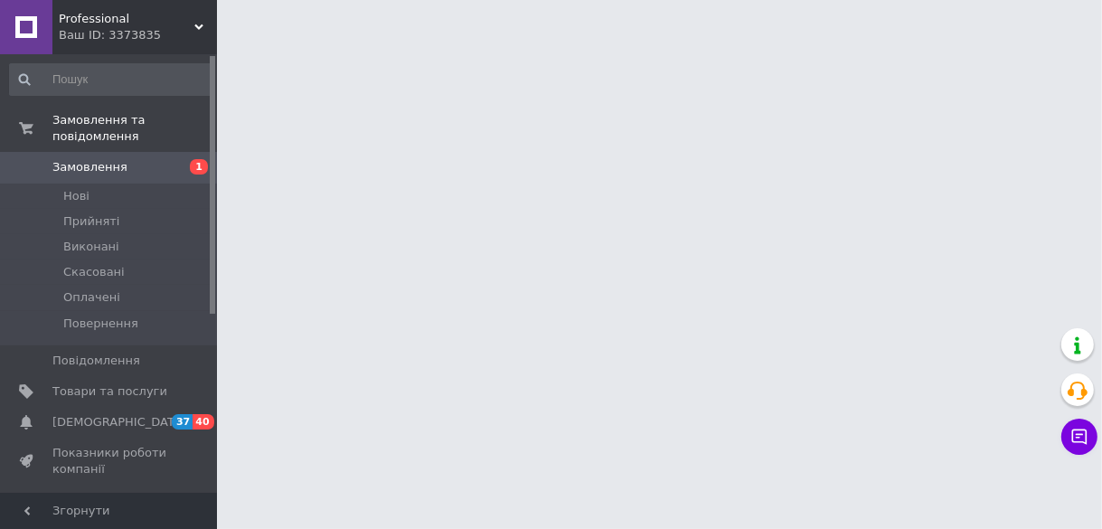
click at [98, 24] on span "Professional" at bounding box center [127, 19] width 136 height 16
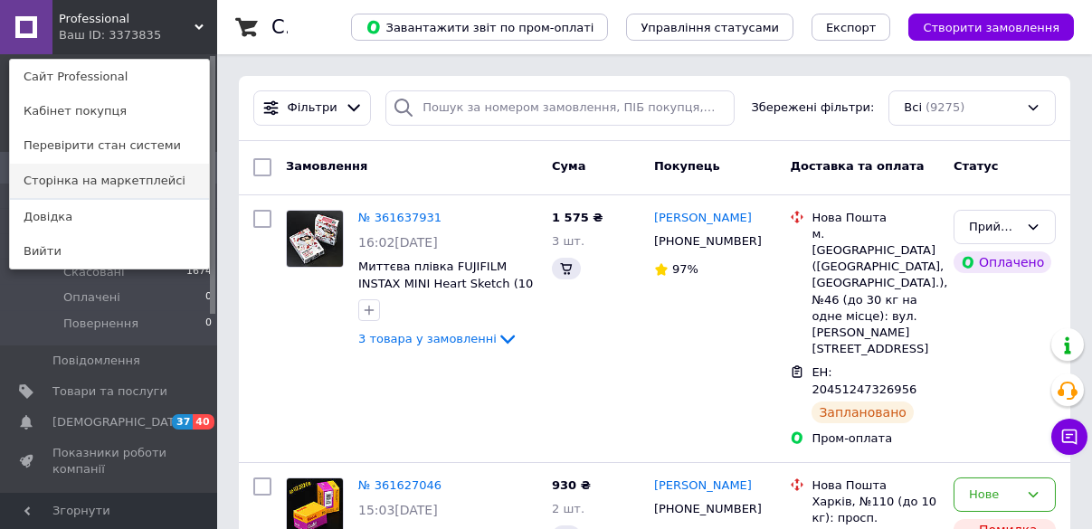
click at [84, 186] on link "Сторінка на маркетплейсі" at bounding box center [109, 181] width 199 height 34
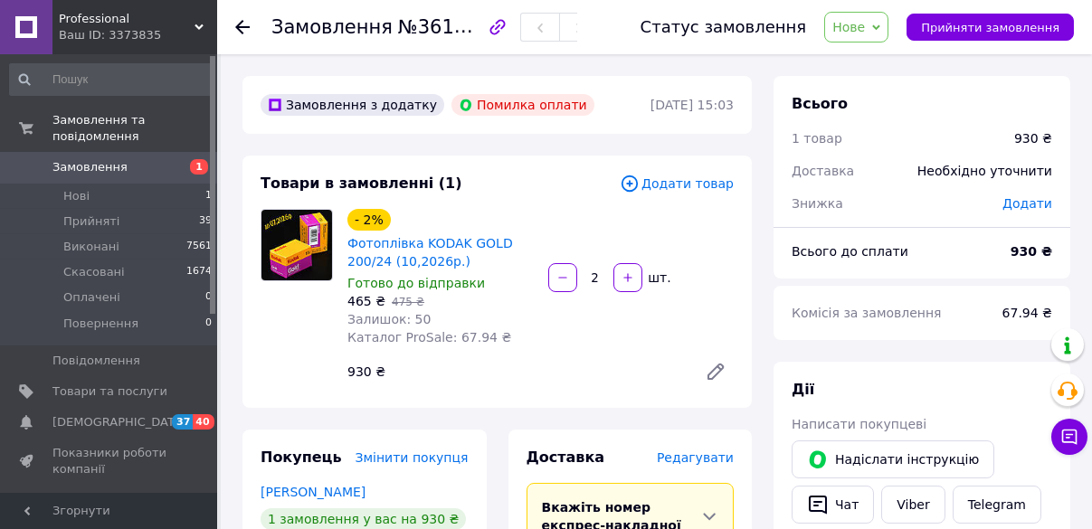
click at [294, 245] on img at bounding box center [296, 245] width 71 height 71
click at [411, 263] on link "Фотоплівка KODAK GOLD 200/24 (10,2026р.)" at bounding box center [429, 252] width 165 height 33
click at [83, 159] on span "Замовлення" at bounding box center [89, 167] width 75 height 16
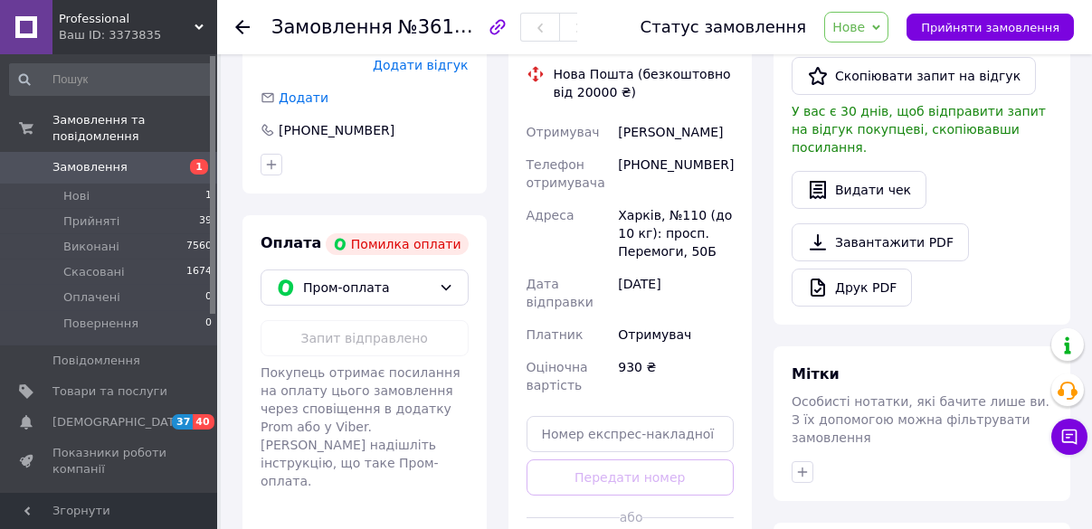
click at [77, 159] on span "Замовлення" at bounding box center [89, 167] width 75 height 16
